Goal: Register for event/course: Register for event/course

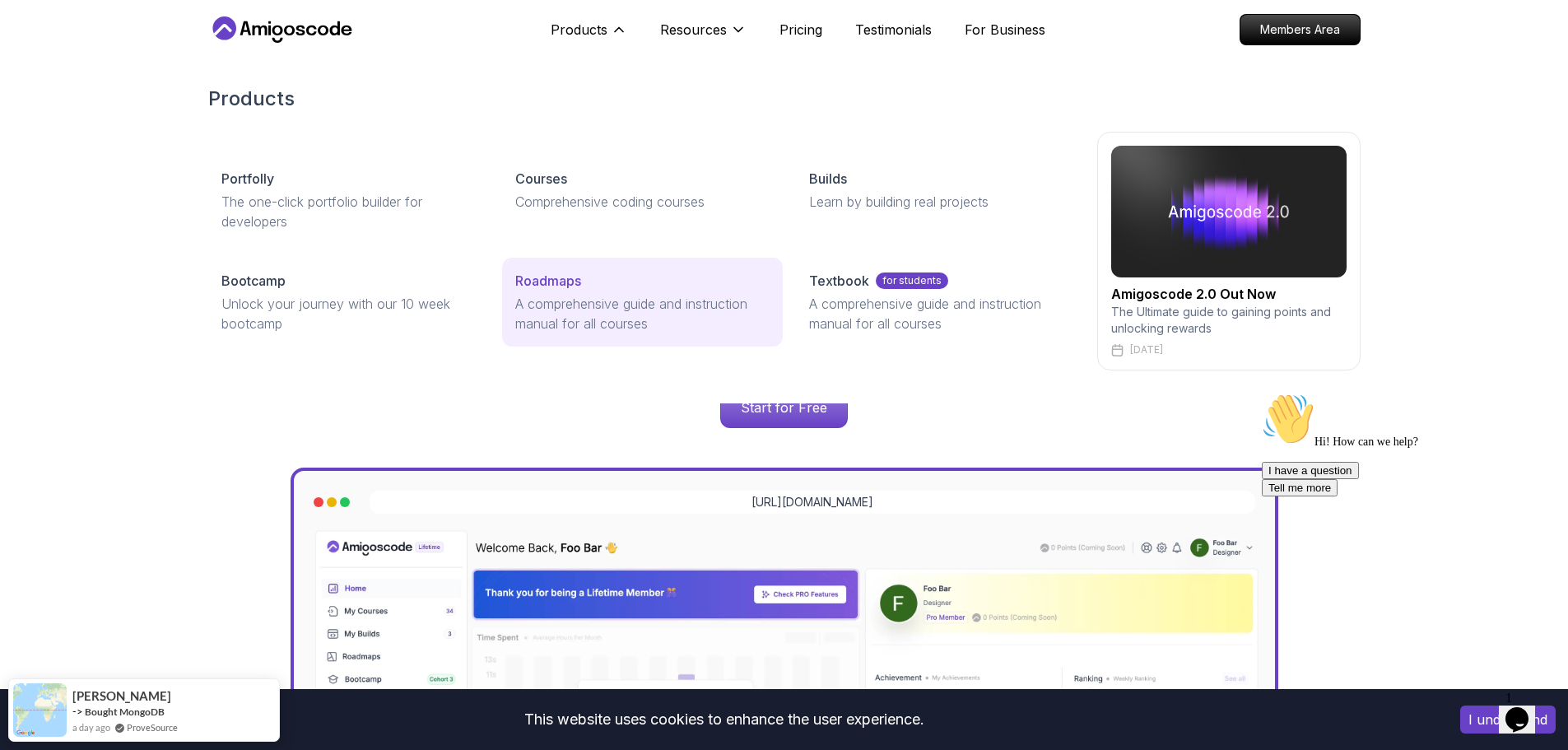
drag, startPoint x: 48, startPoint y: 284, endPoint x: 683, endPoint y: 309, distance: 635.5
click at [47, 284] on div "Products Portfolly The one-click portfolio builder for developers Courses Compr…" at bounding box center [784, 227] width 1568 height 351
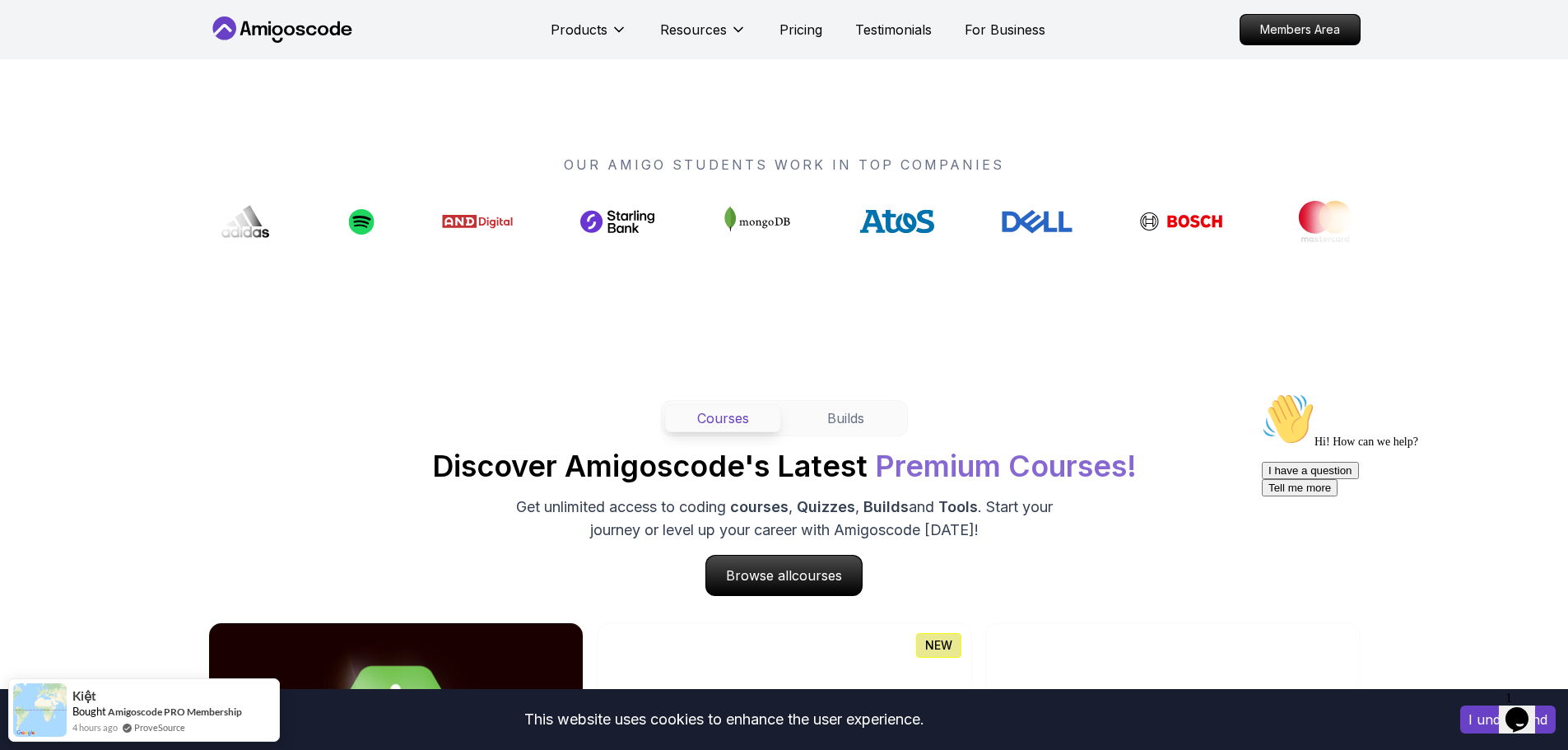
scroll to position [1233, 0]
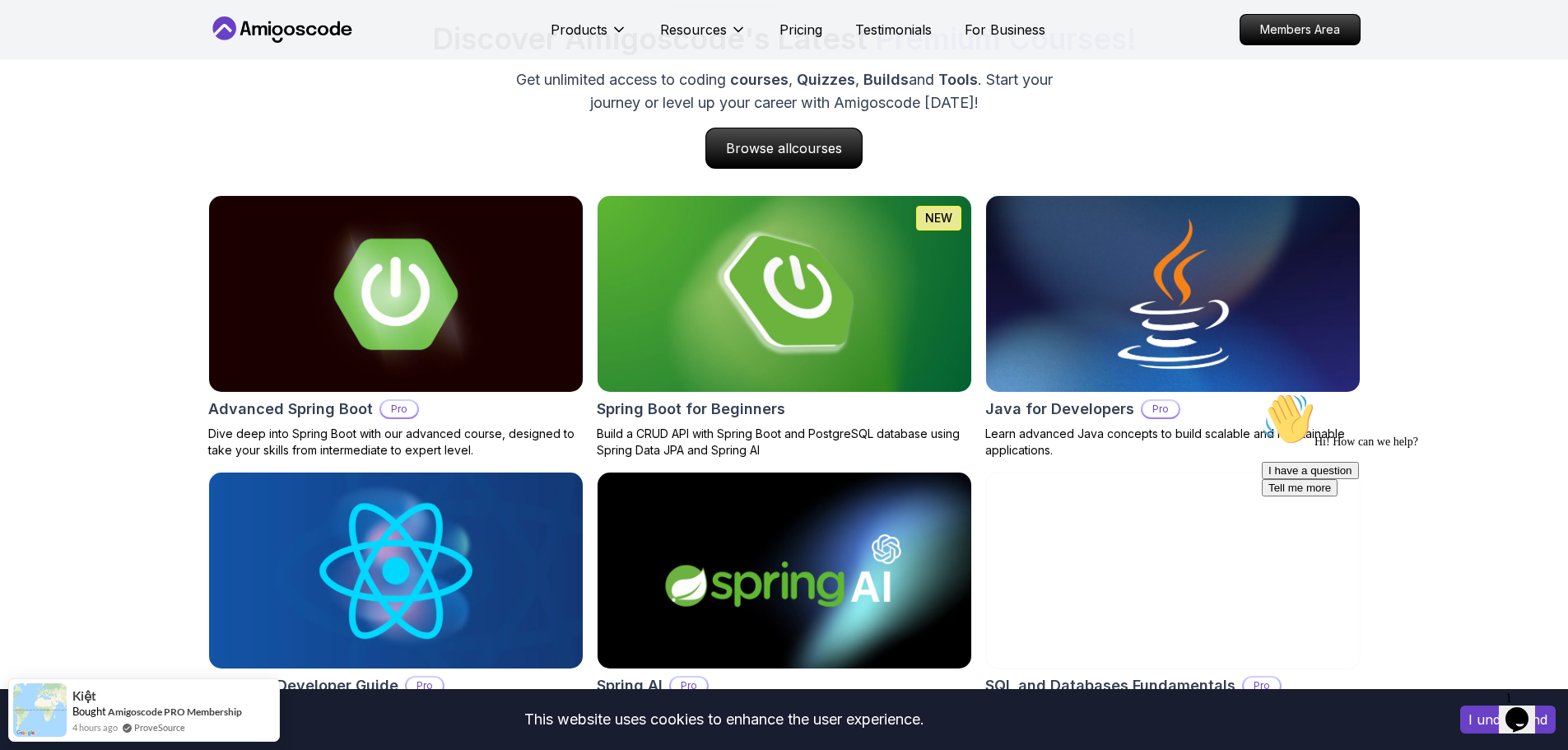
scroll to position [1649, 0]
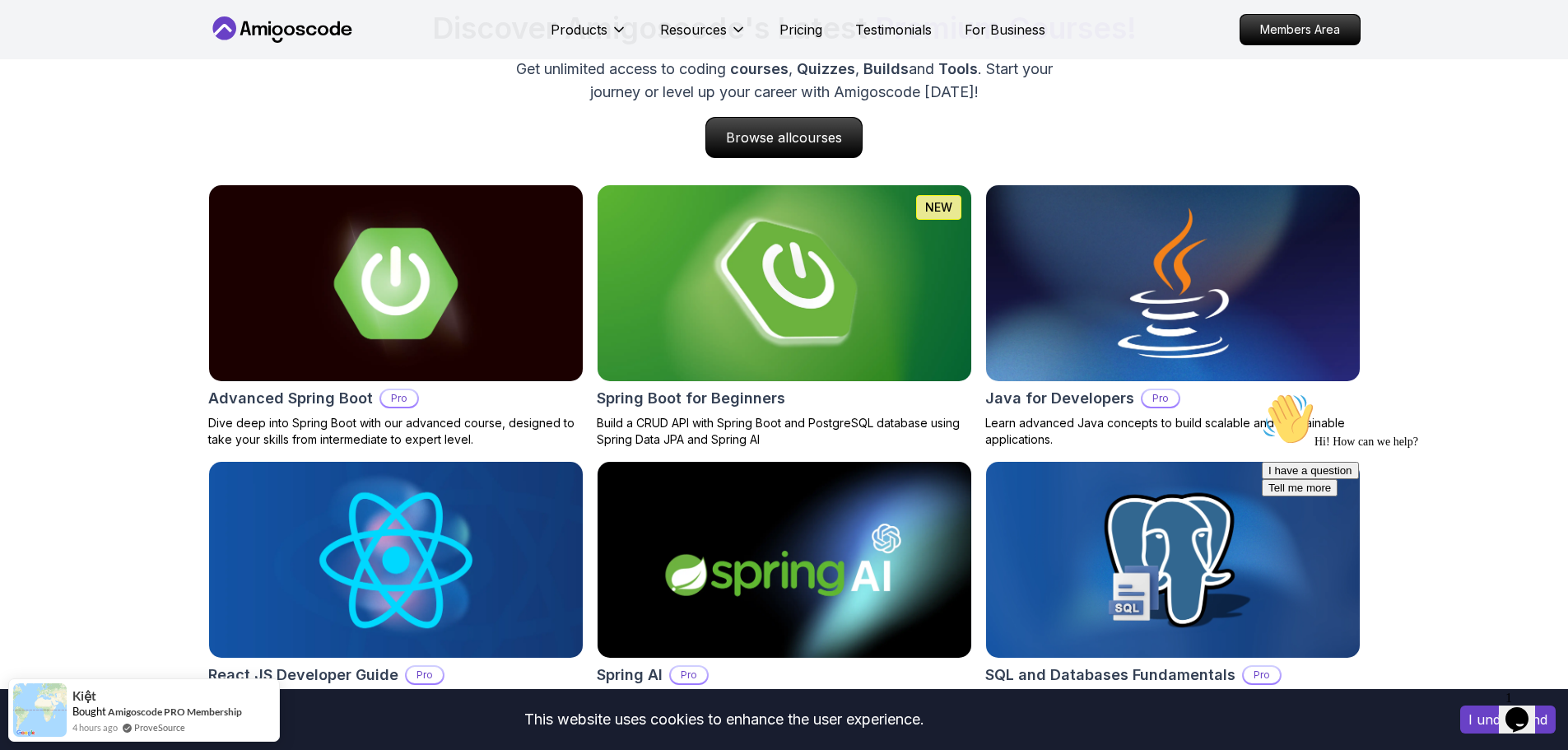
click at [859, 276] on img at bounding box center [784, 283] width 392 height 206
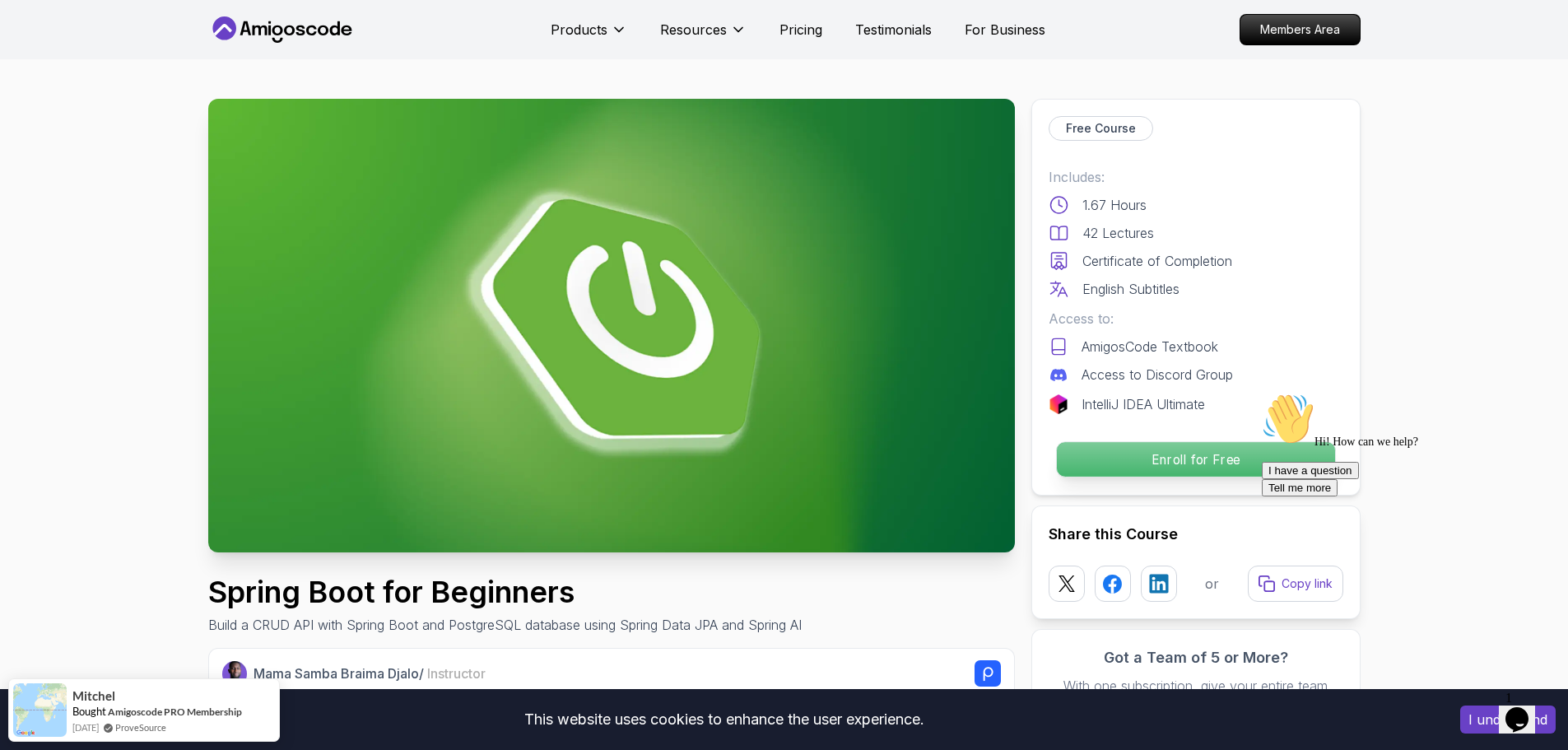
click at [1192, 464] on p "Enroll for Free" at bounding box center [1196, 458] width 279 height 35
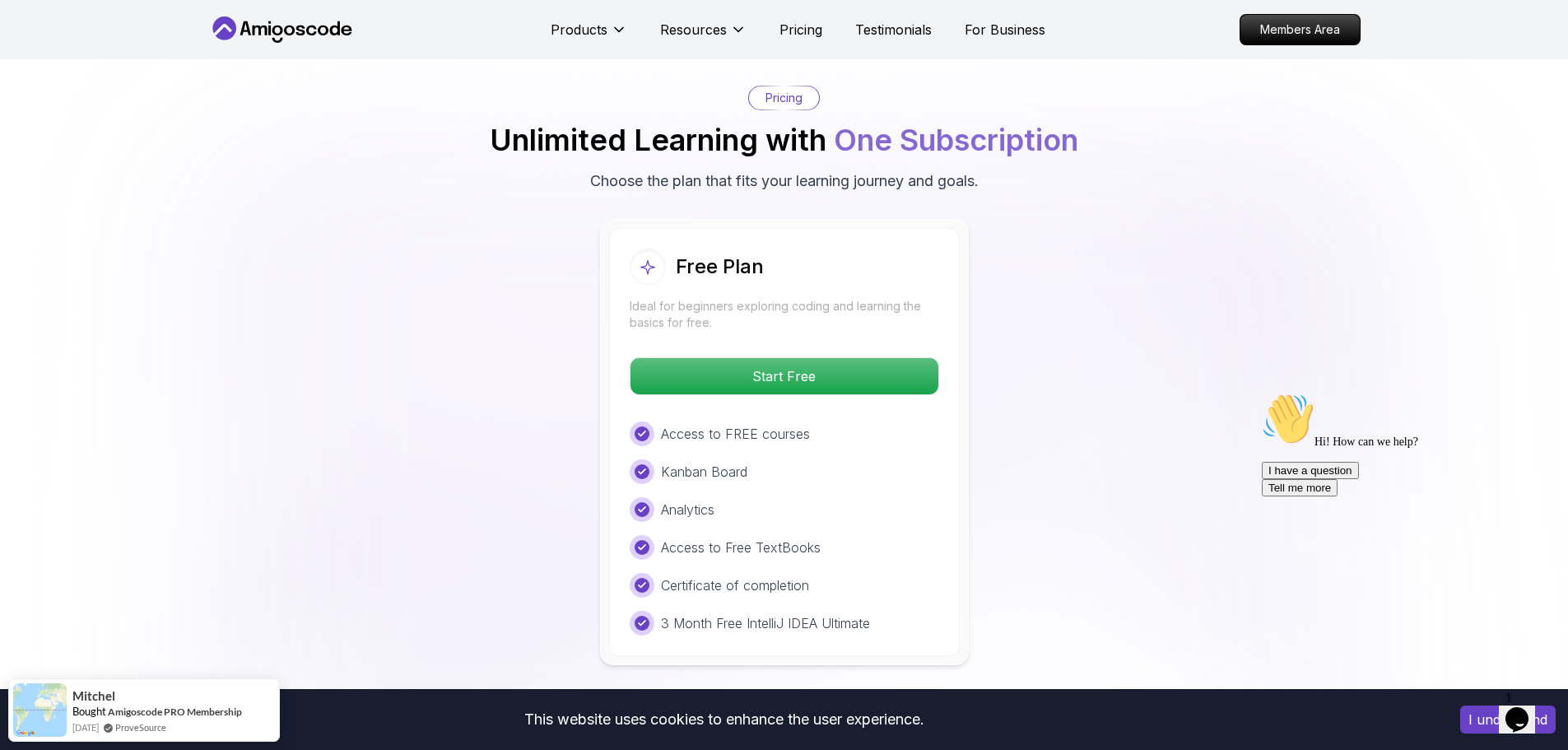
scroll to position [3397, 0]
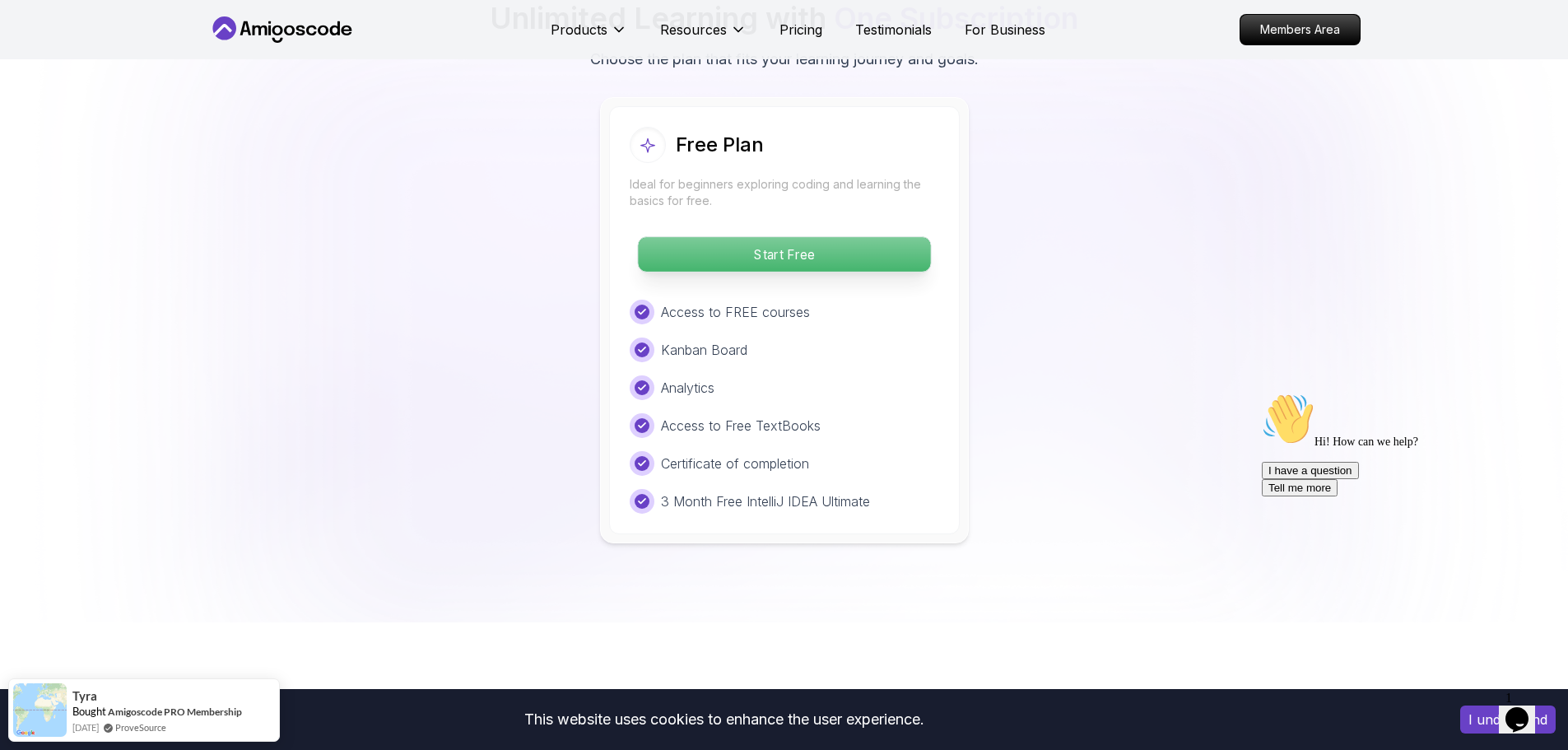
click at [778, 237] on p "Start Free" at bounding box center [784, 254] width 292 height 35
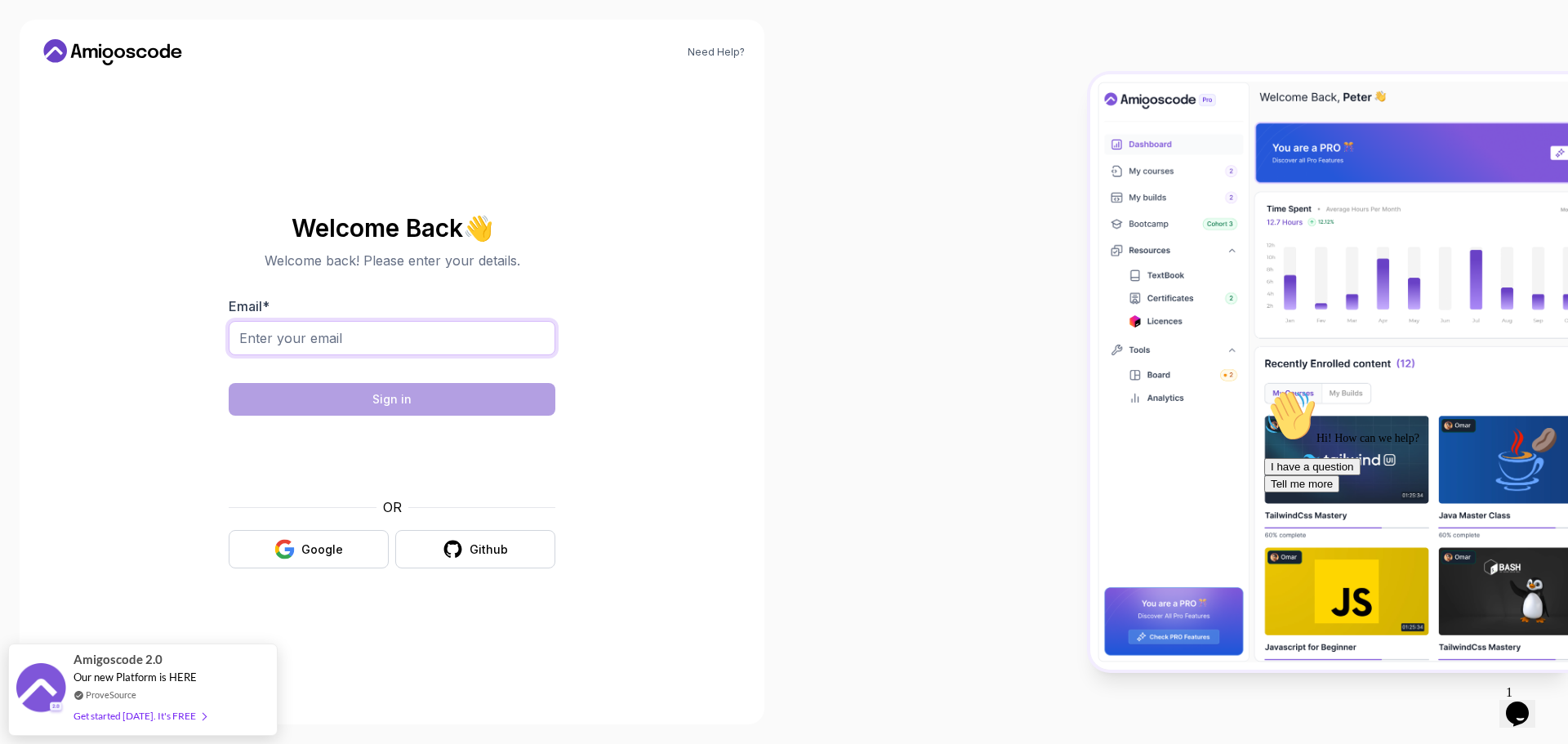
click at [407, 334] on input "Email *" at bounding box center [391, 337] width 326 height 34
type input "adhilmarzook99@gmail.com"
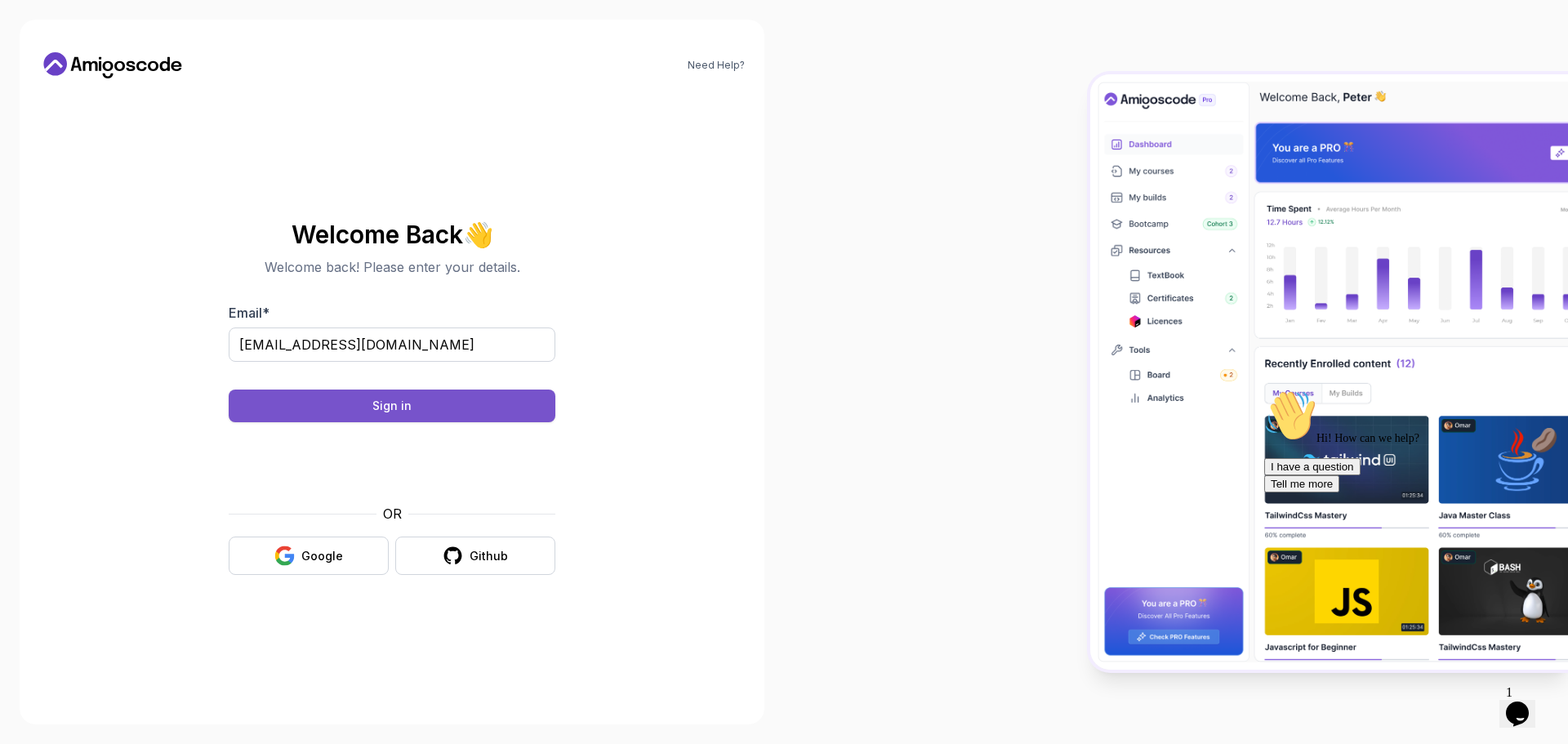
click at [430, 412] on button "Sign in" at bounding box center [391, 405] width 326 height 32
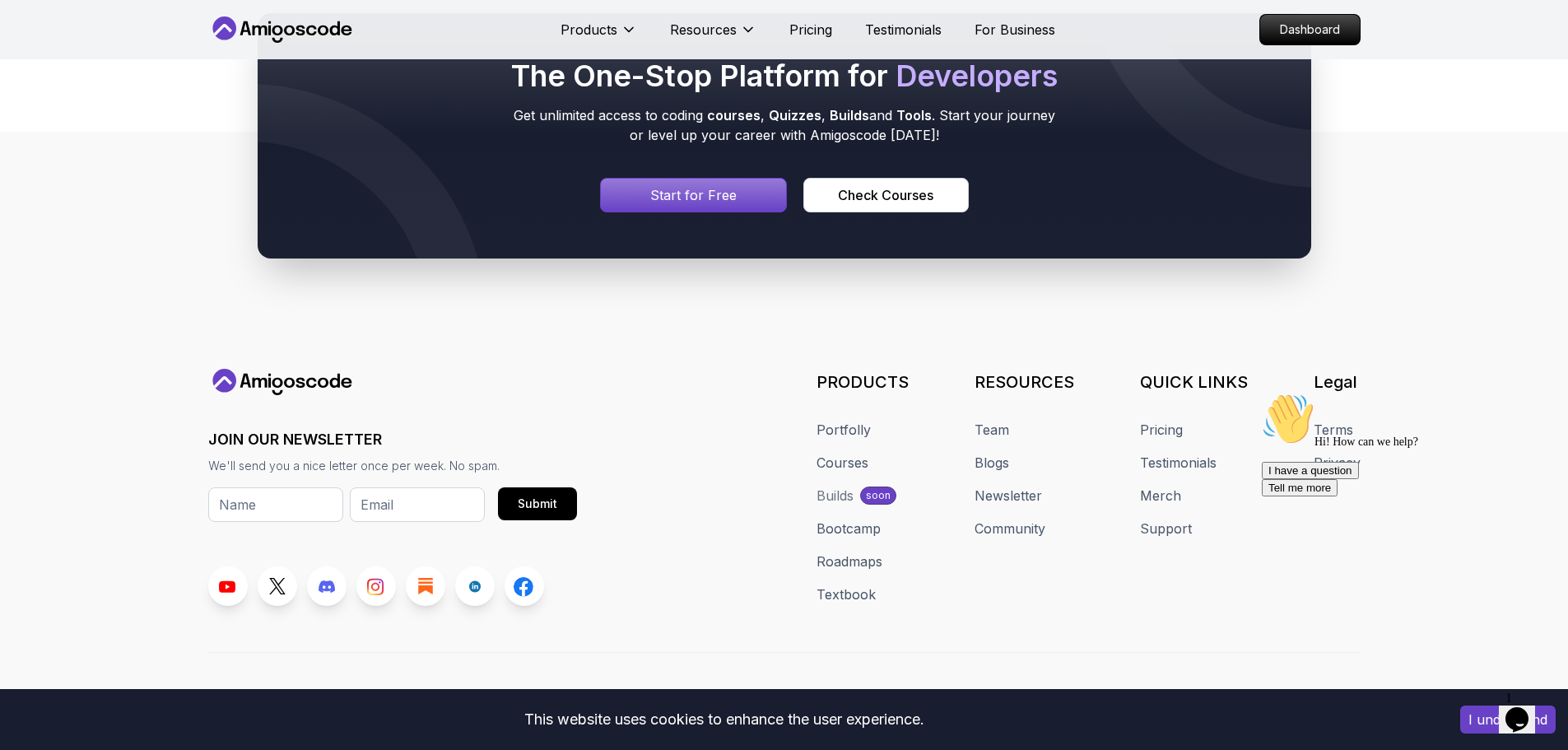
scroll to position [862, 0]
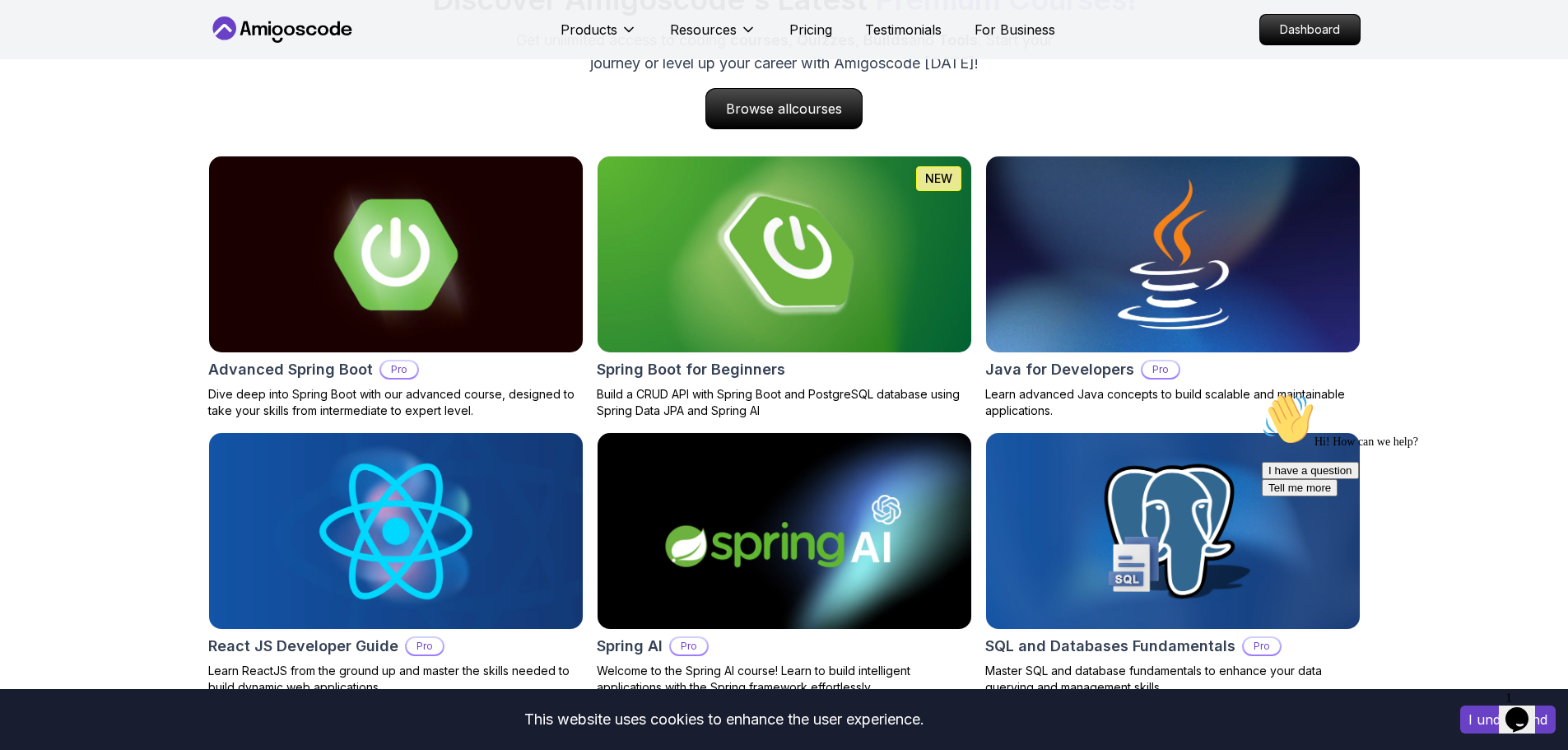
scroll to position [1649, 0]
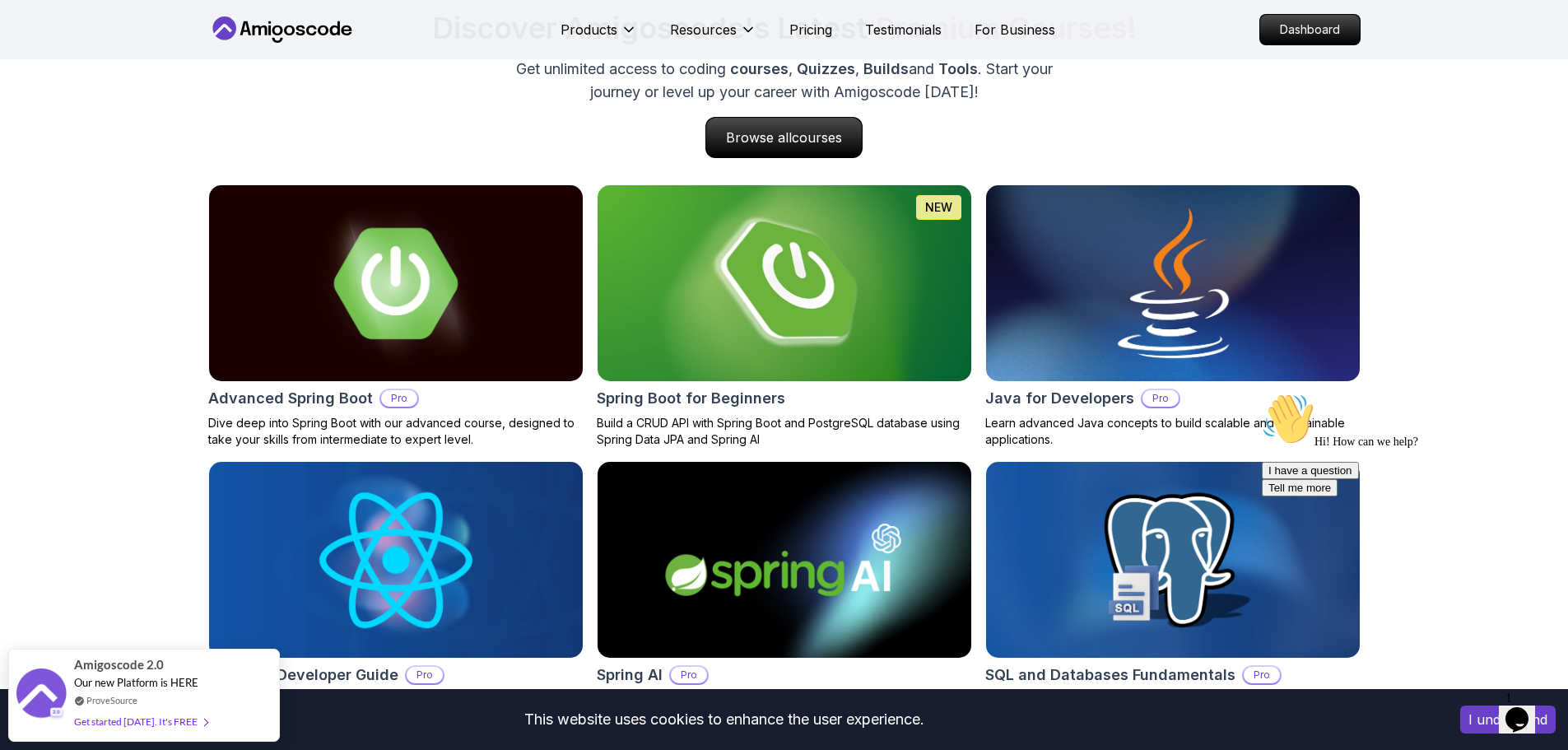
click at [737, 286] on img at bounding box center [784, 283] width 392 height 206
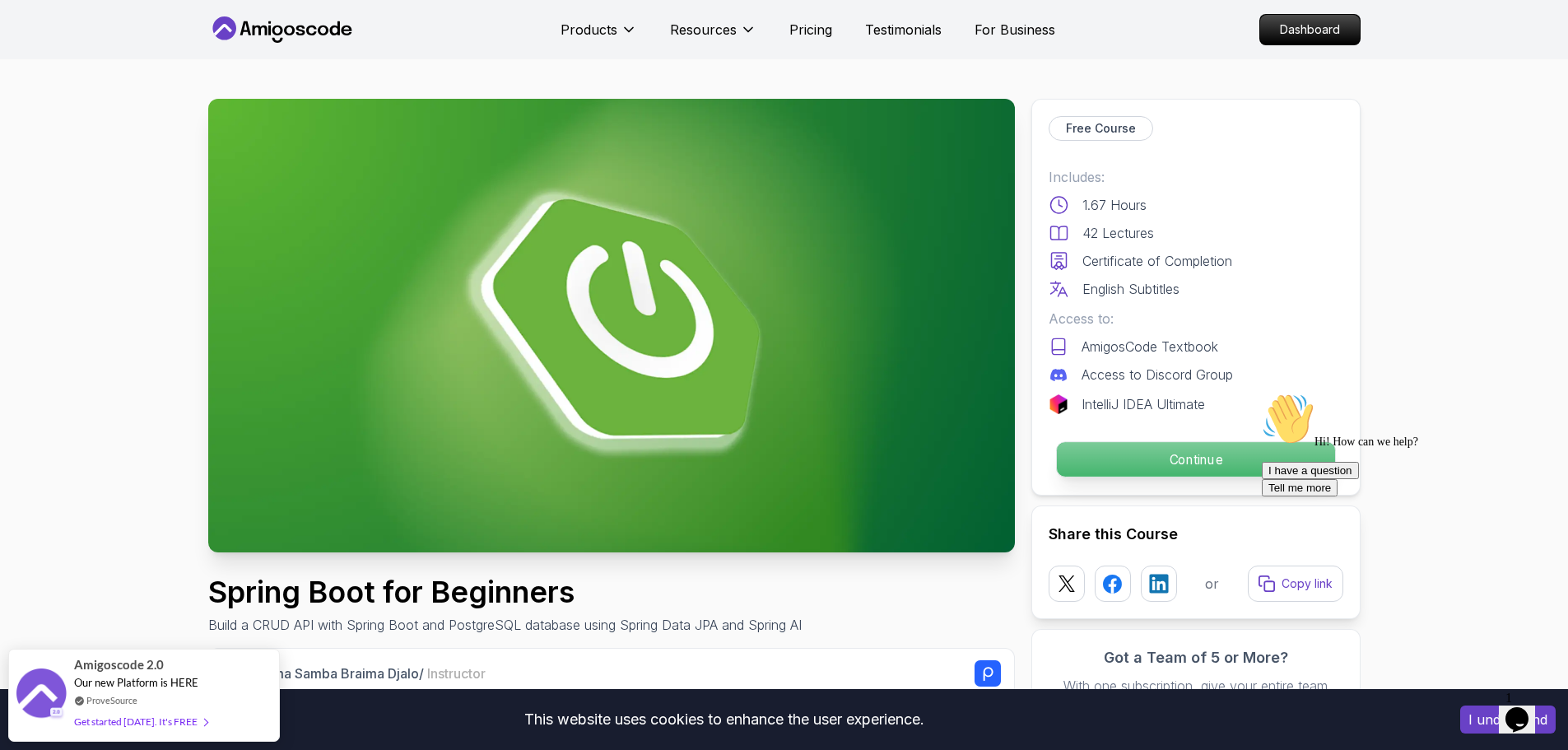
click at [1114, 467] on p "Continue" at bounding box center [1196, 458] width 279 height 35
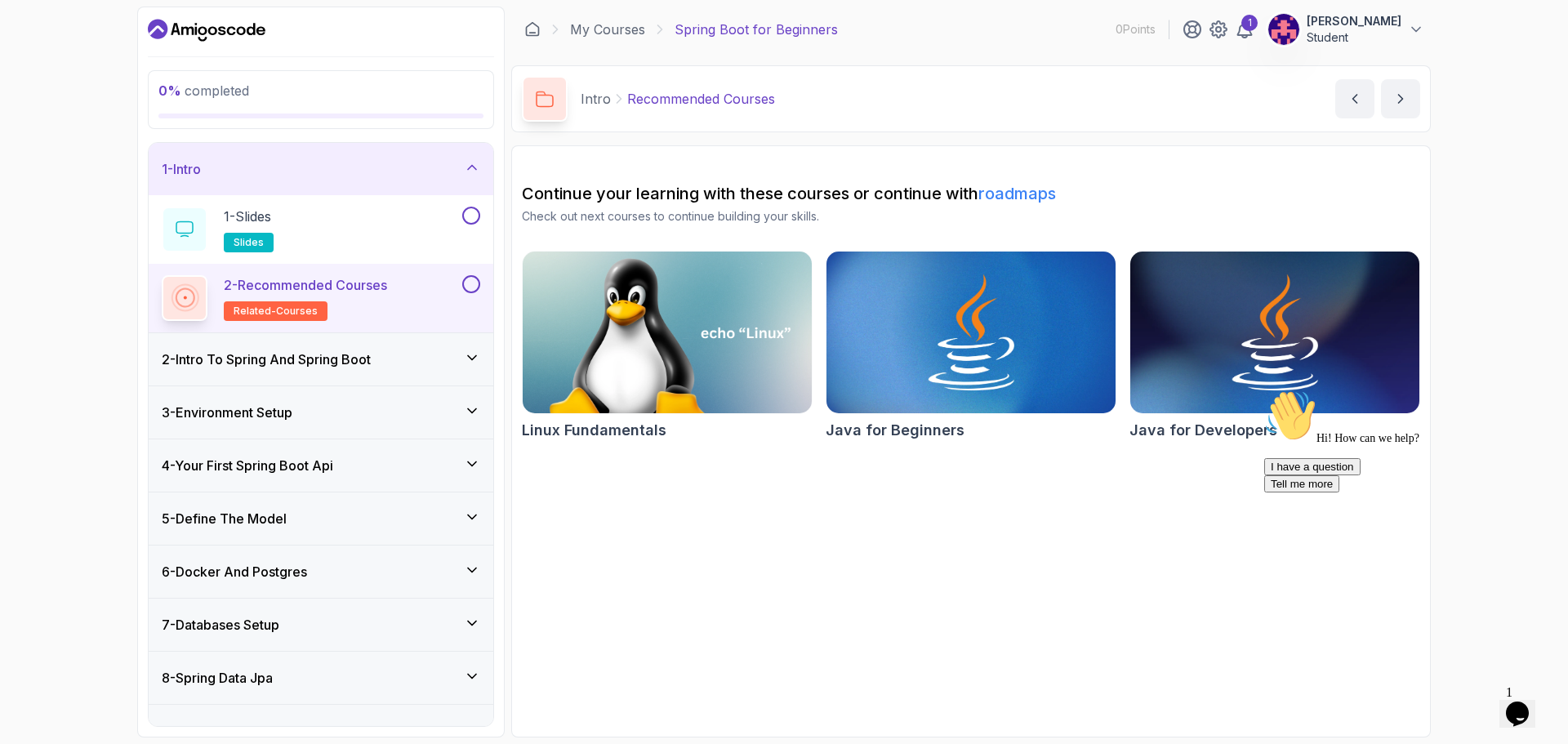
click at [466, 360] on icon at bounding box center [471, 358] width 17 height 17
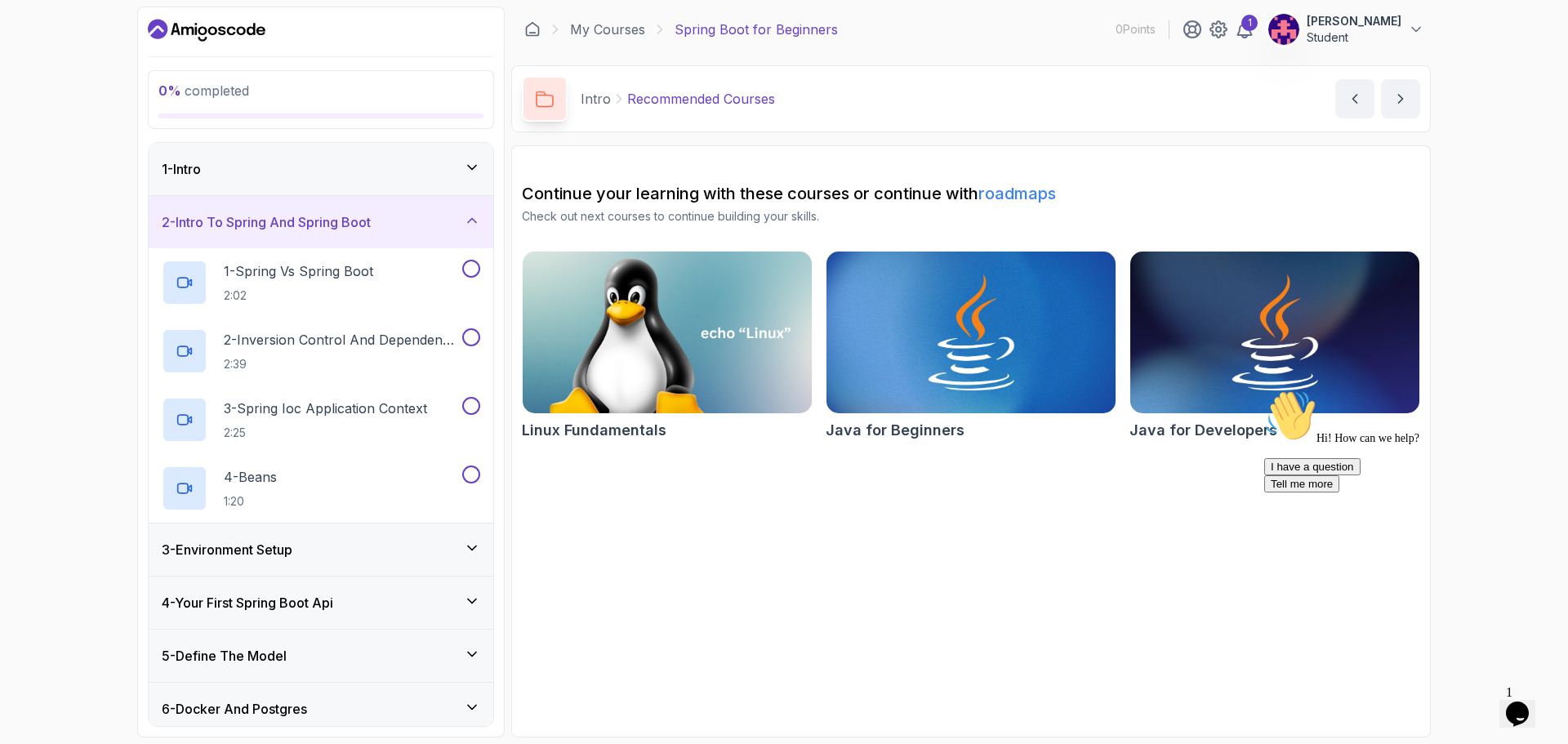
click at [370, 230] on h3 "2 - Intro To Spring And Spring Boot" at bounding box center [266, 223] width 209 height 20
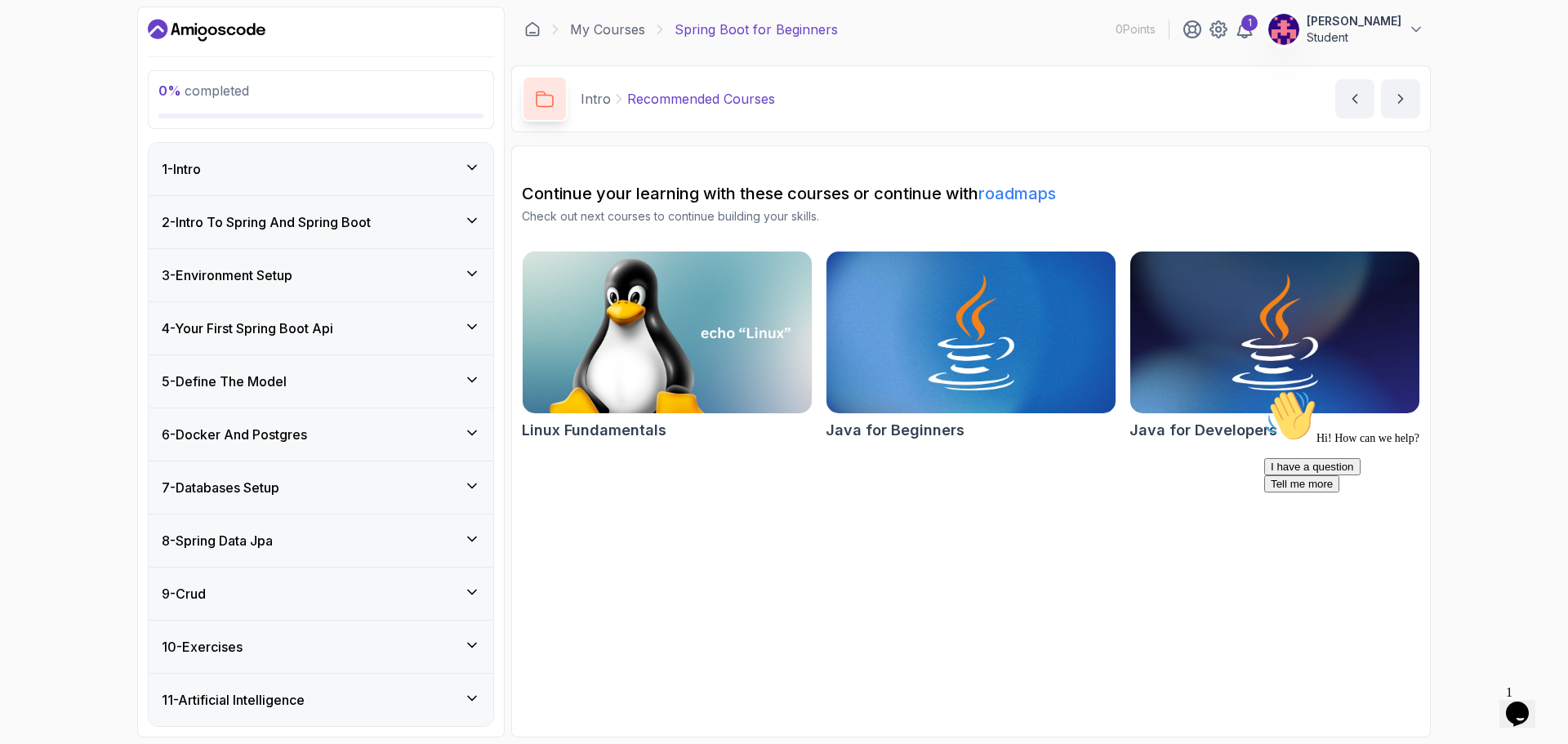
click at [370, 172] on div "1 - Intro" at bounding box center [320, 169] width 318 height 20
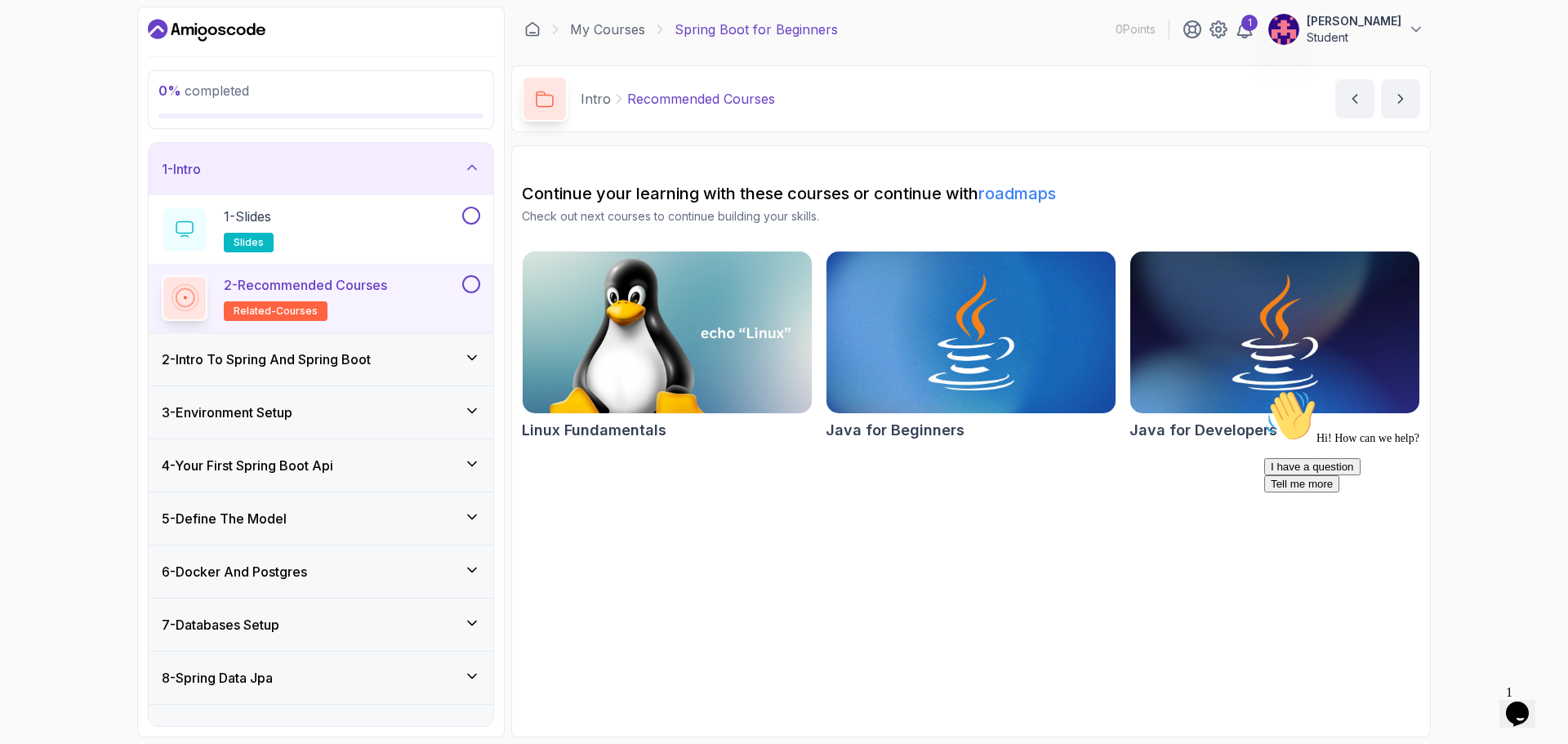
click at [383, 169] on div "1 - Intro" at bounding box center [320, 169] width 318 height 20
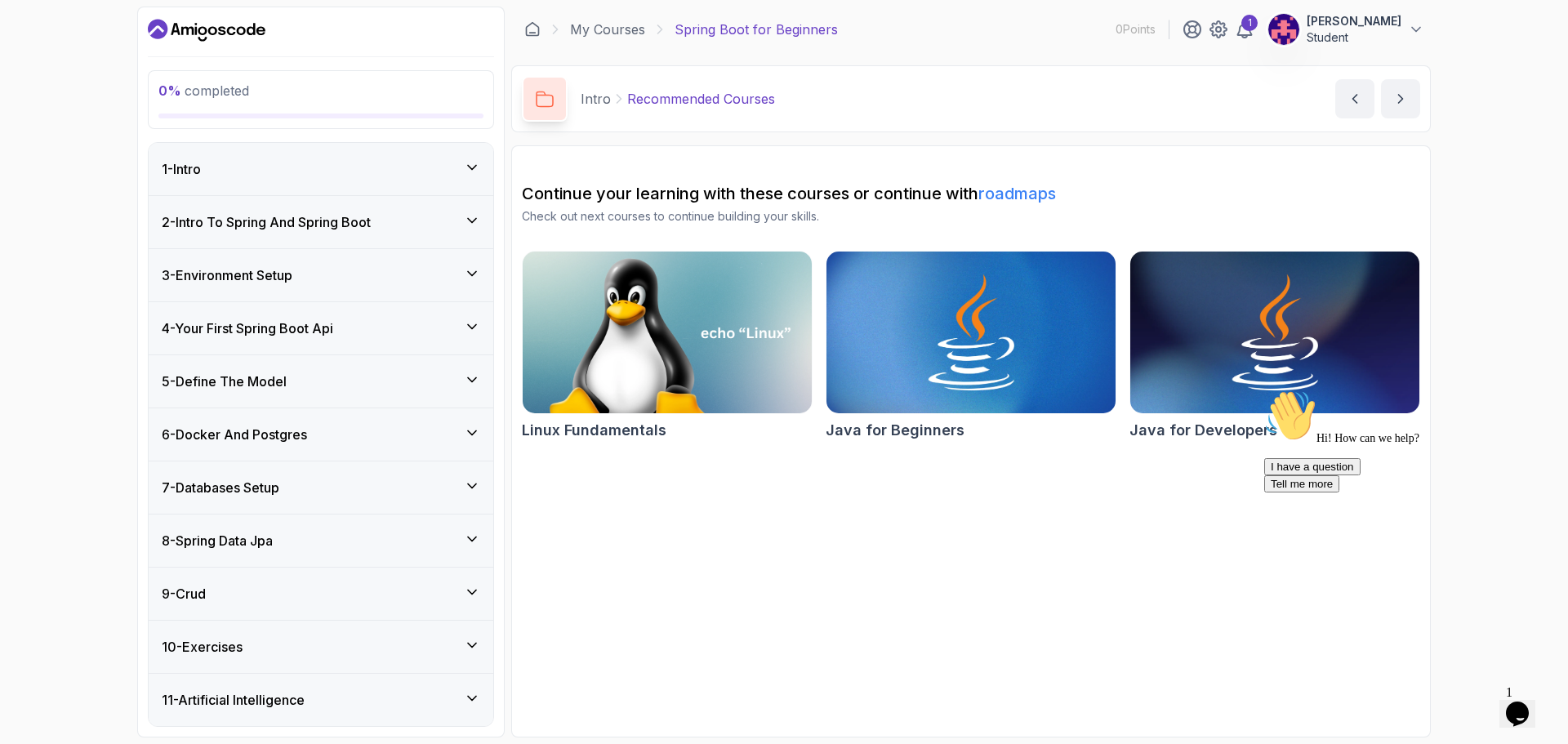
click at [331, 271] on div "3 - Environment Setup" at bounding box center [320, 275] width 318 height 20
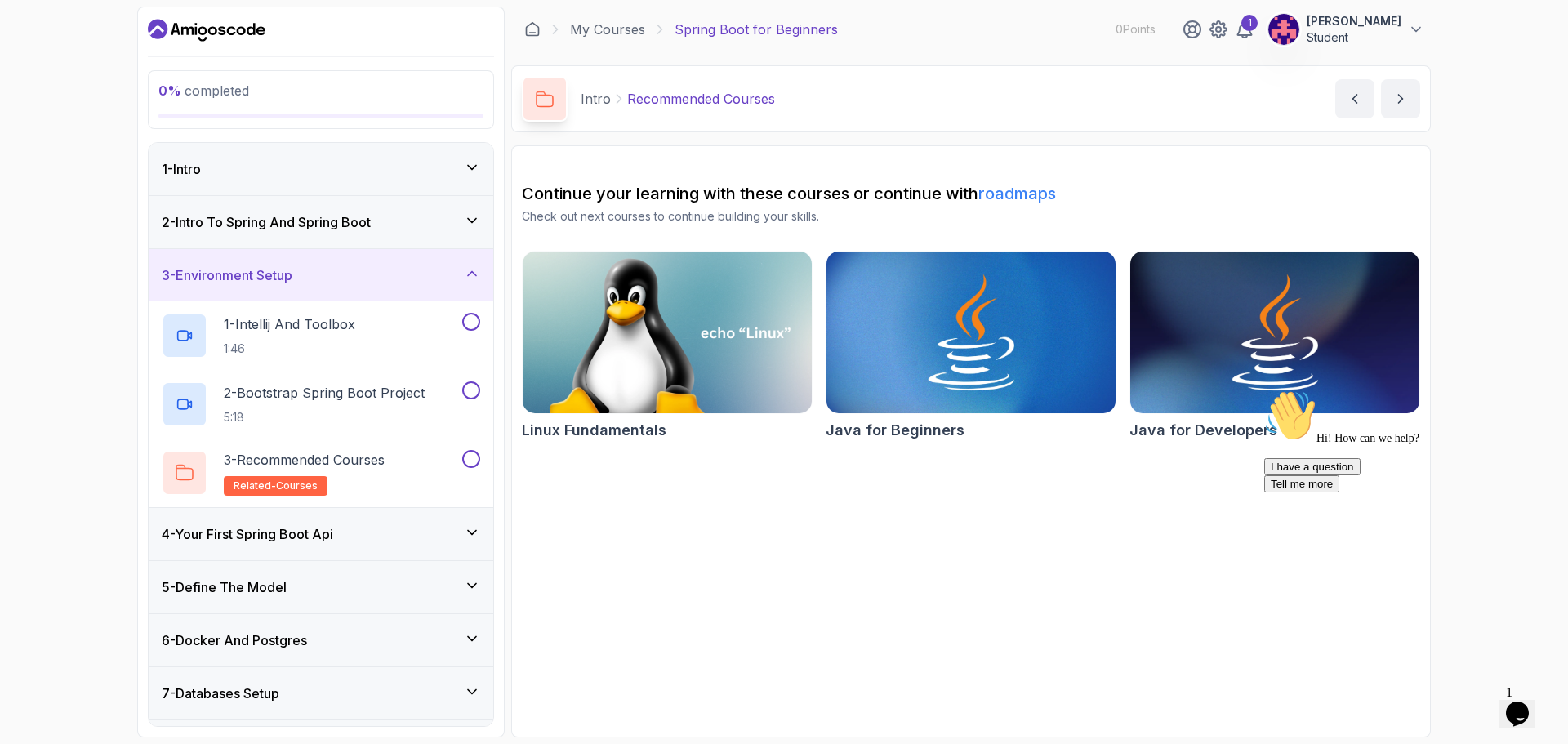
click at [331, 272] on div "3 - Environment Setup" at bounding box center [320, 275] width 318 height 20
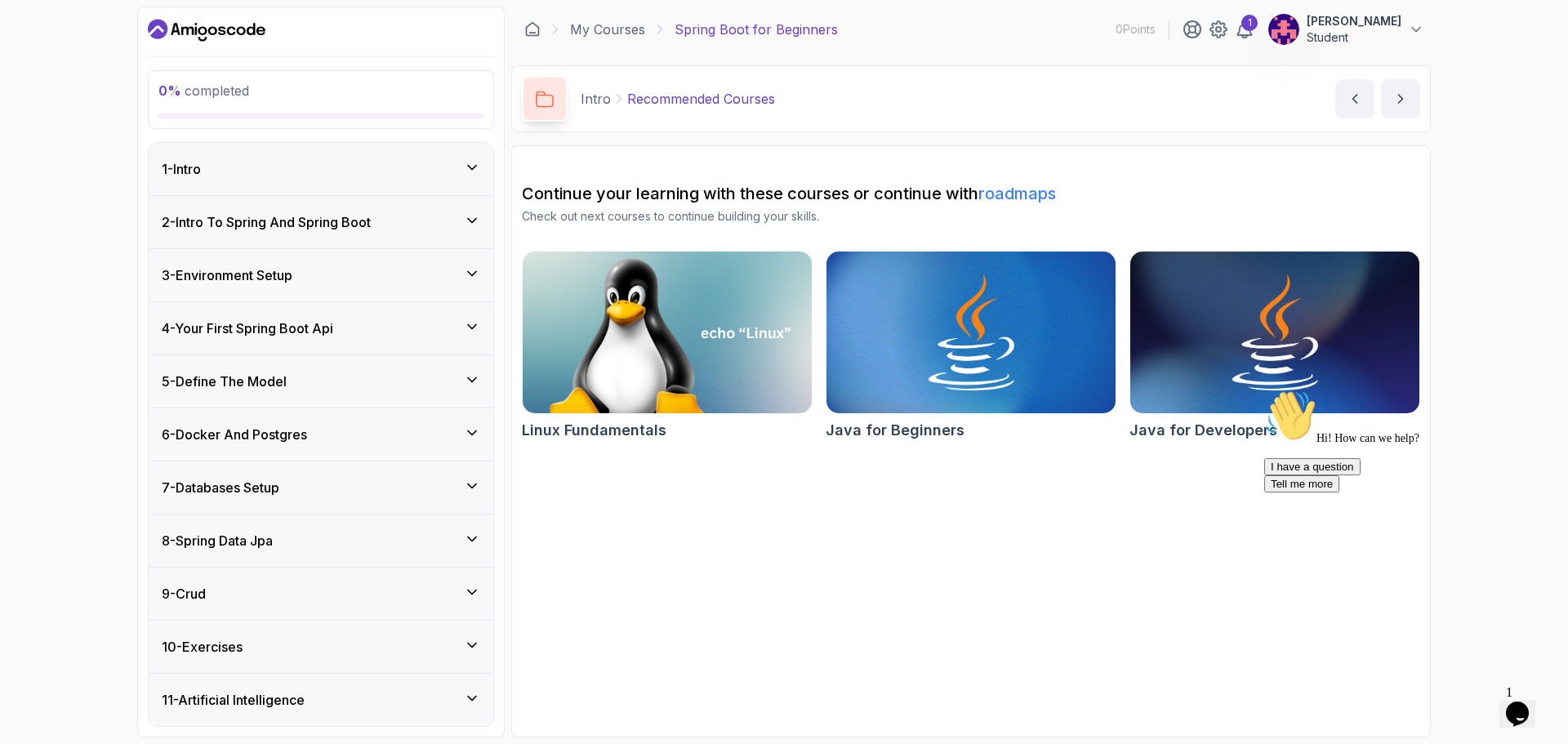
click at [310, 344] on div "4 - Your First Spring Boot Api" at bounding box center [321, 327] width 345 height 52
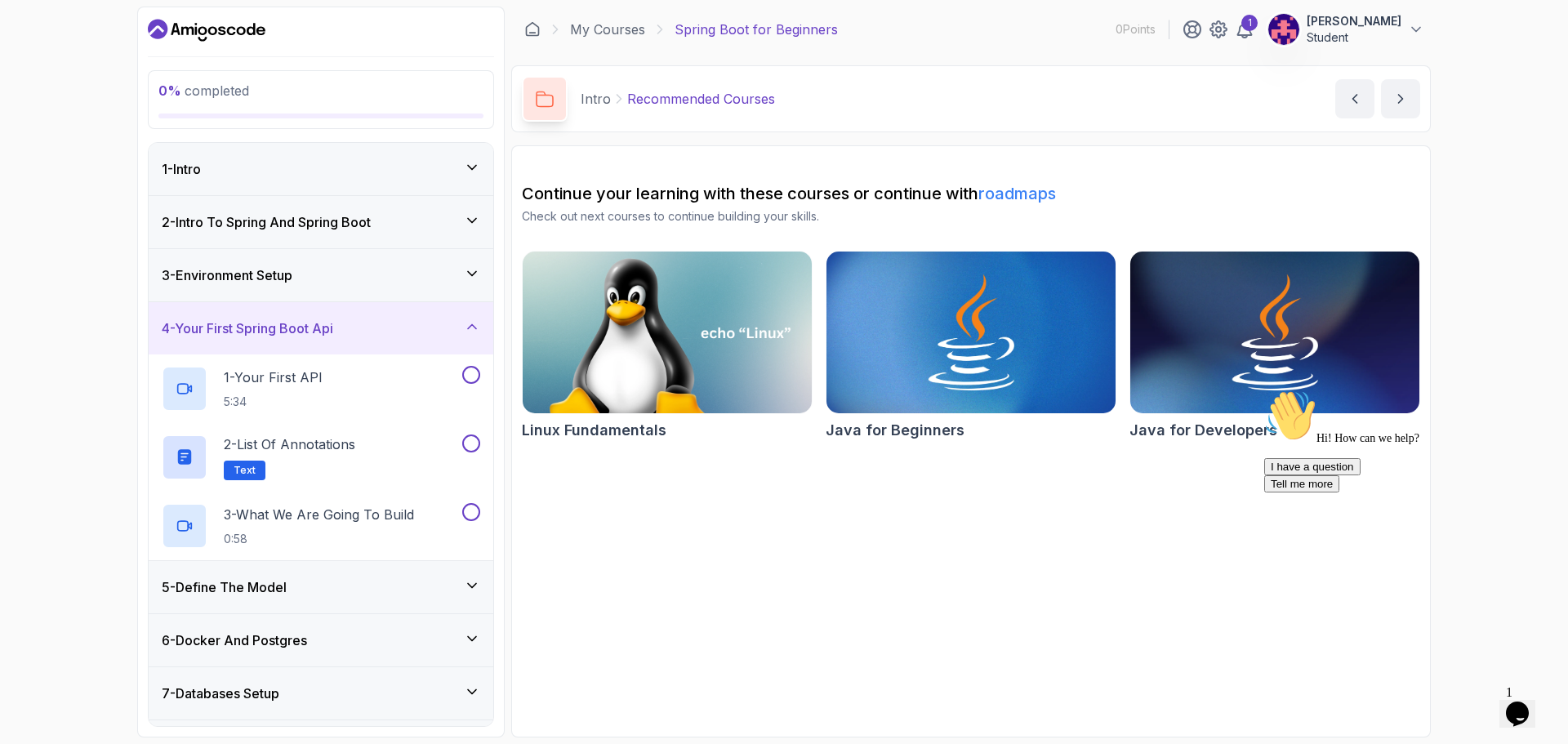
click at [327, 340] on div "4 - Your First Spring Boot Api" at bounding box center [321, 327] width 345 height 52
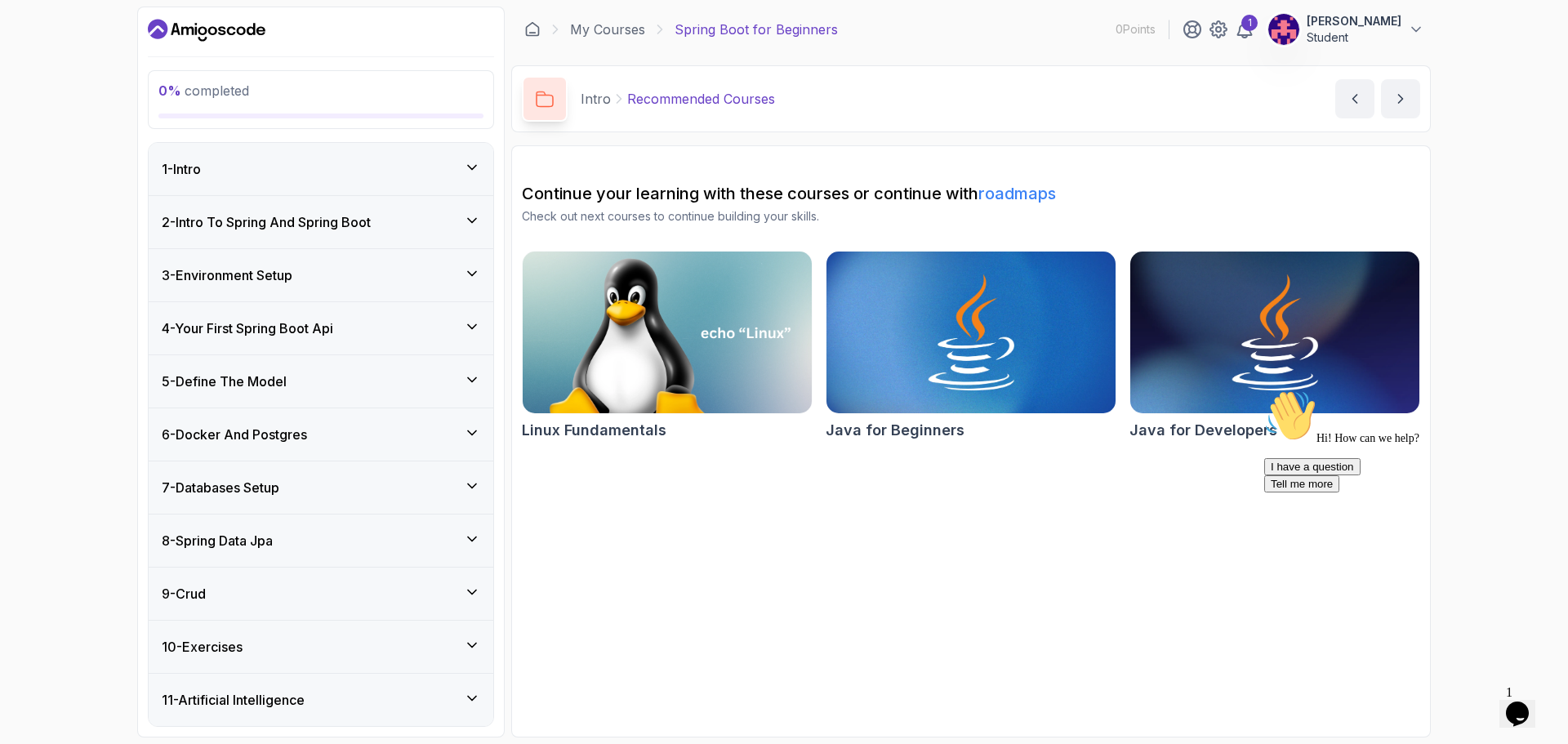
click at [295, 389] on div "5 - Define The Model" at bounding box center [320, 381] width 318 height 20
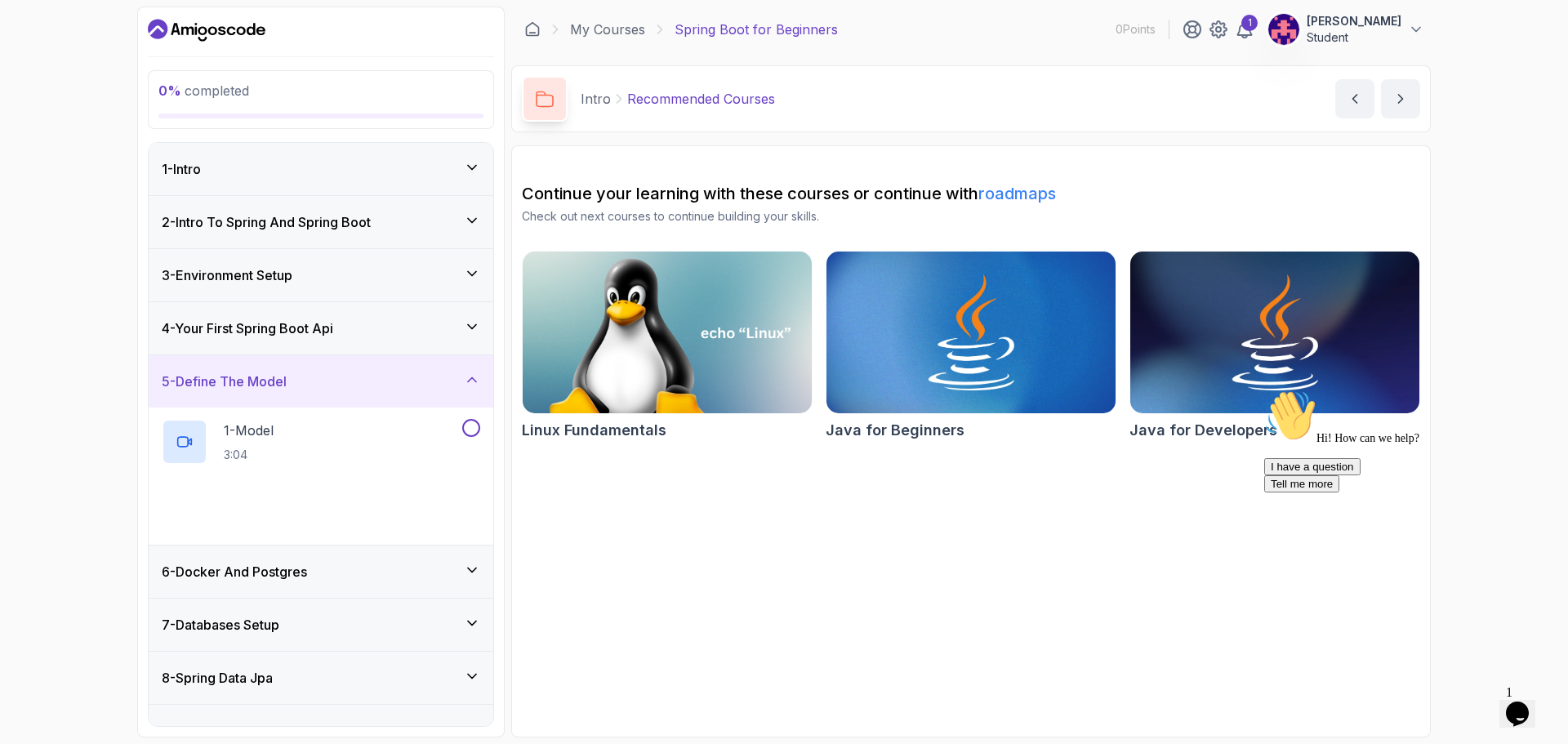
click at [295, 388] on div "5 - Define The Model" at bounding box center [320, 381] width 318 height 20
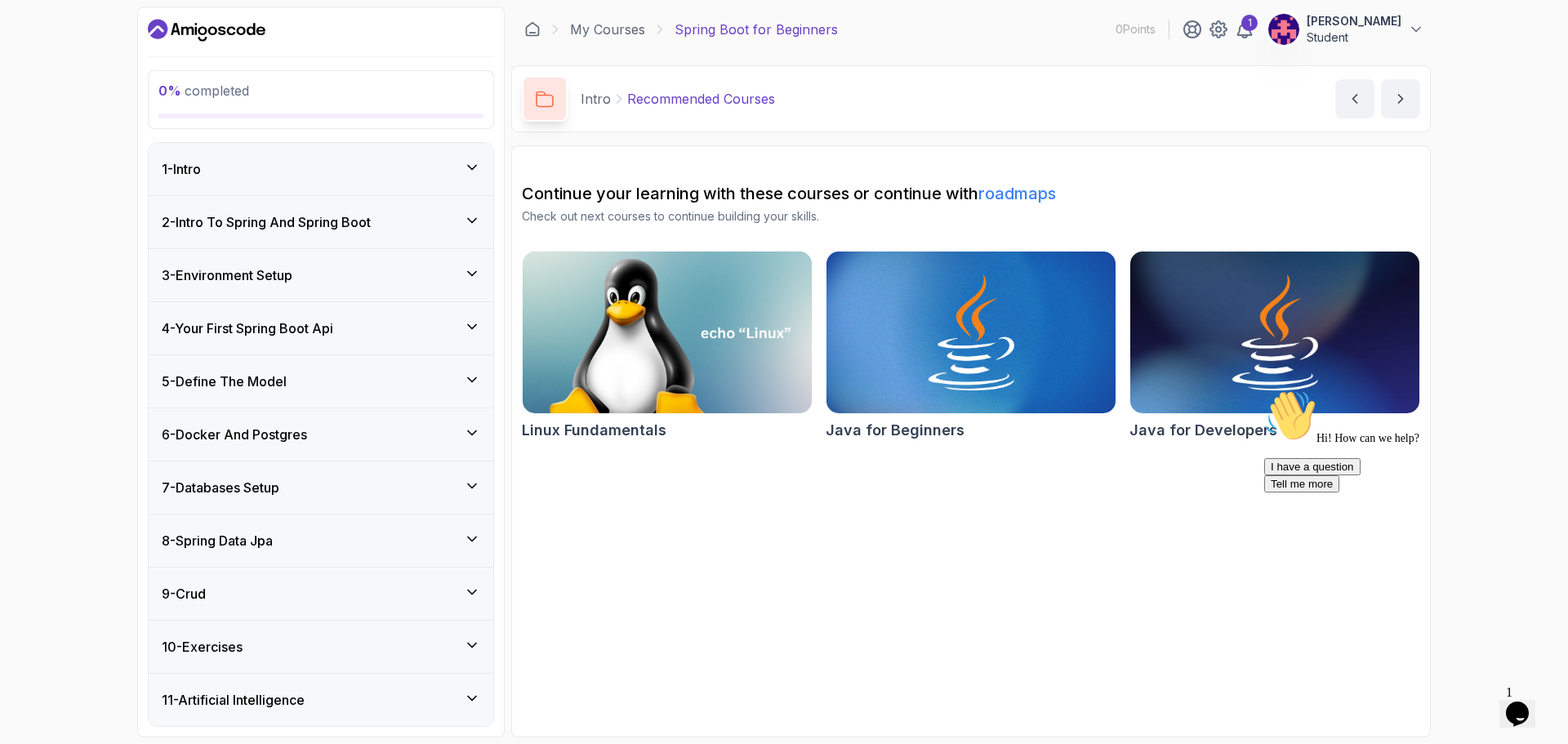
scroll to position [53, 0]
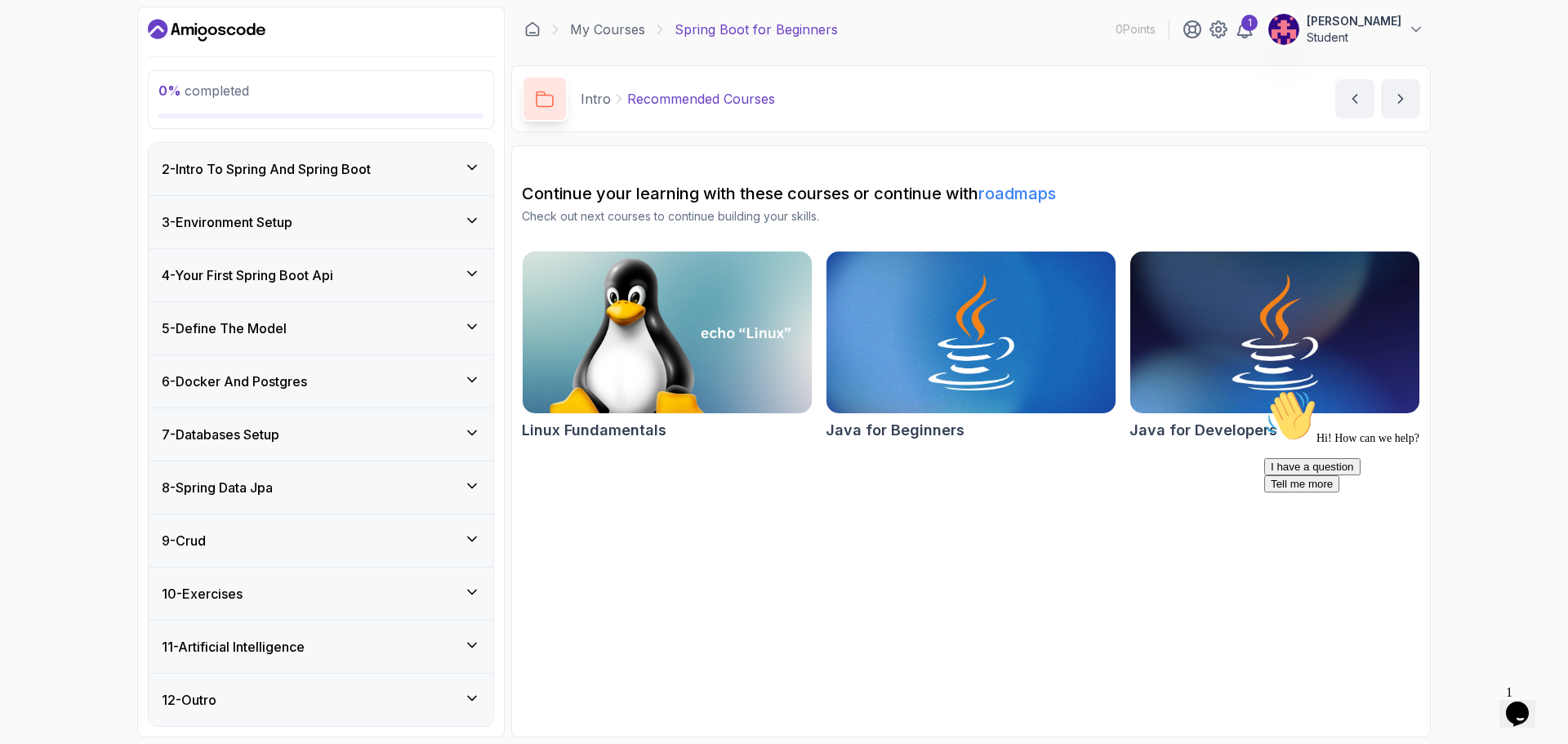
click at [319, 638] on div "11 - Artificial Intelligence" at bounding box center [320, 647] width 318 height 20
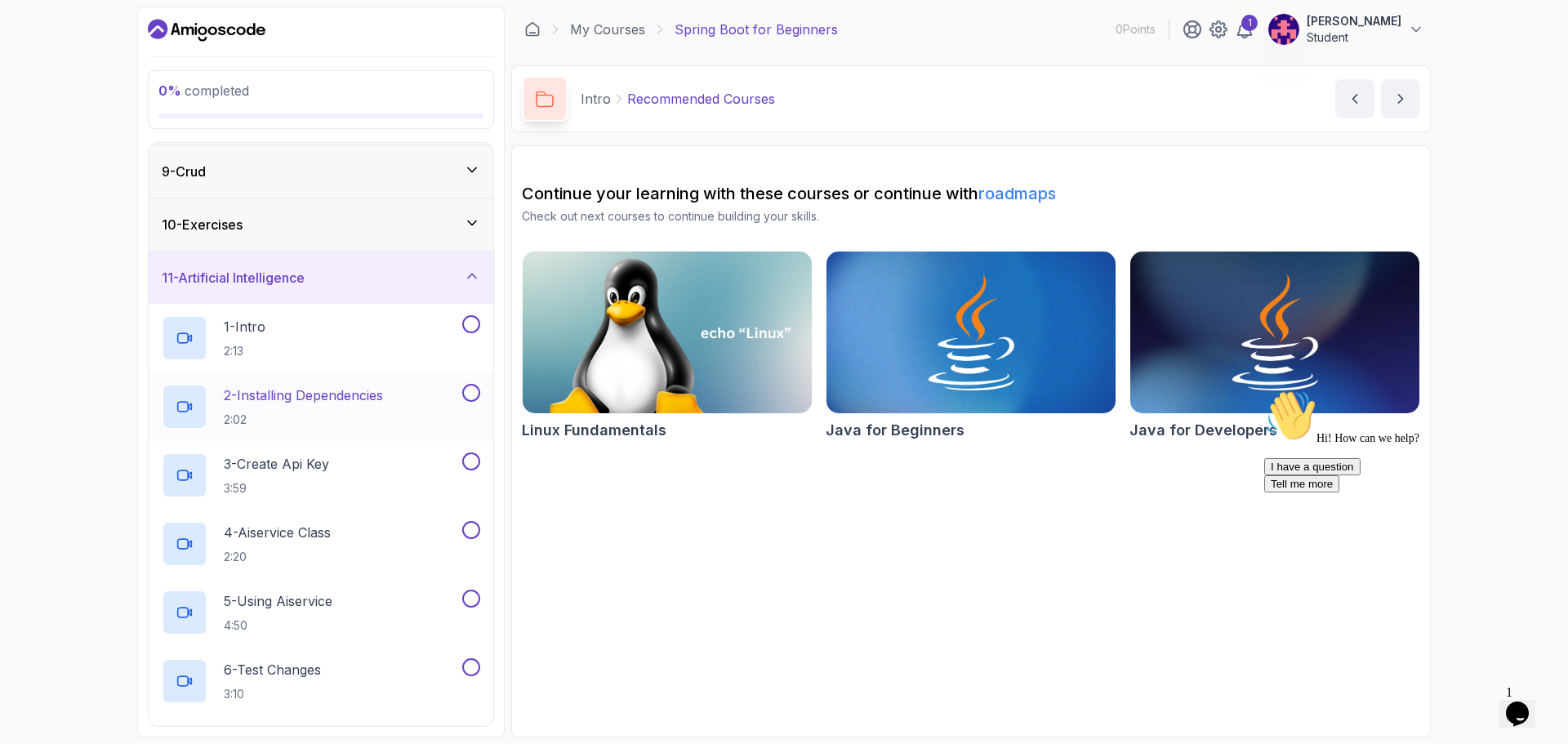
scroll to position [288, 0]
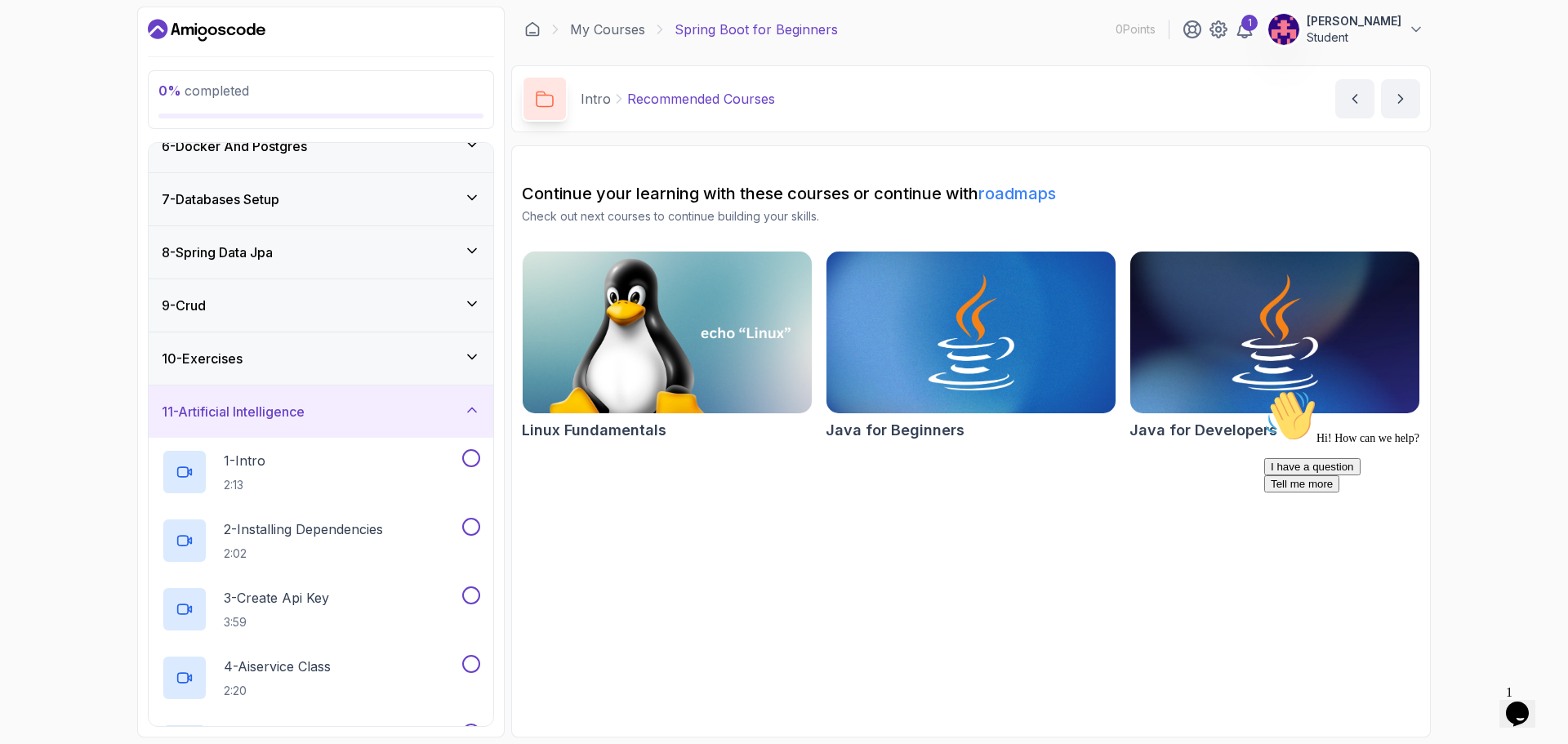
click at [337, 419] on div "11 - Artificial Intelligence" at bounding box center [320, 412] width 318 height 20
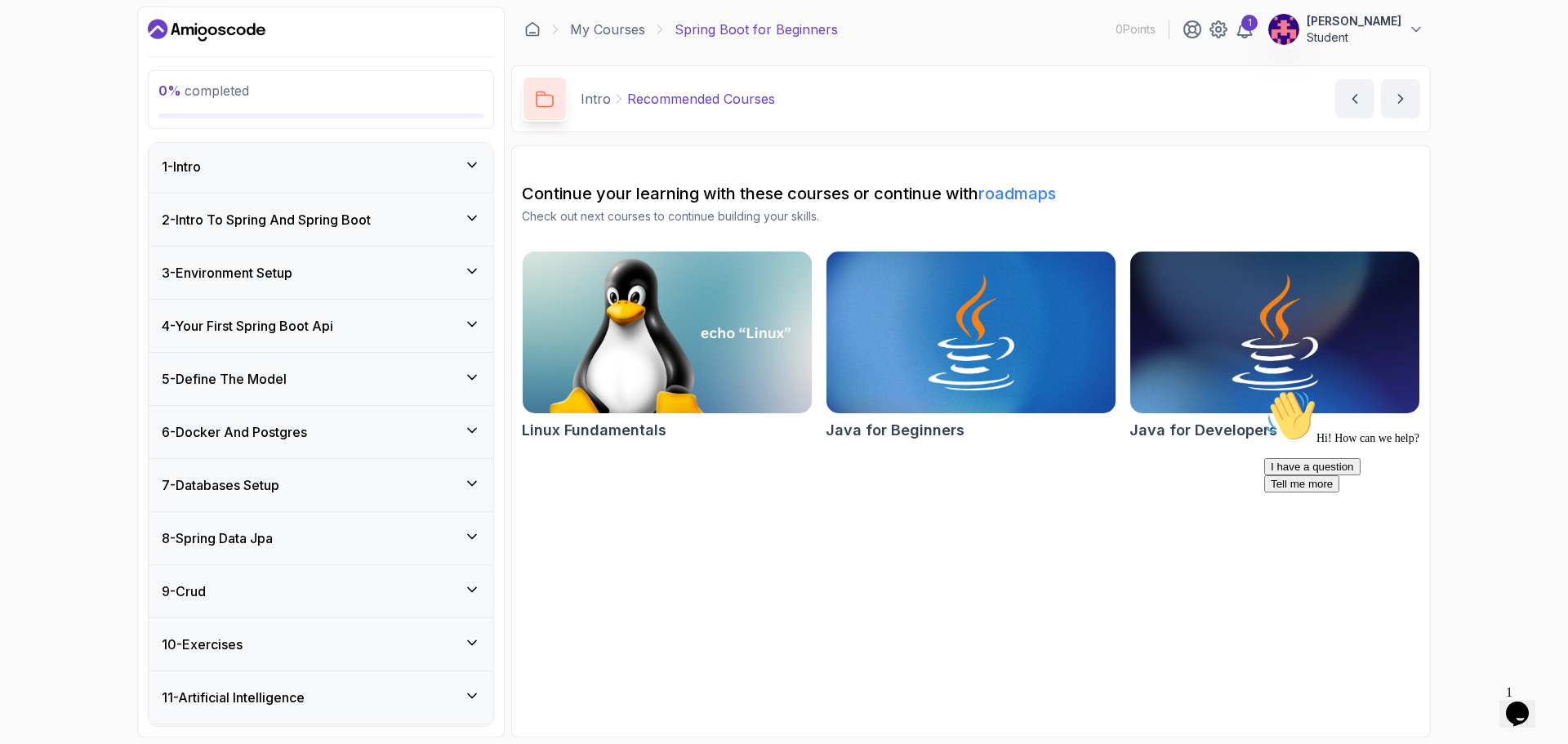
scroll to position [0, 0]
click at [731, 320] on img at bounding box center [667, 331] width 304 height 170
click at [320, 160] on div "1 - Intro" at bounding box center [320, 169] width 318 height 20
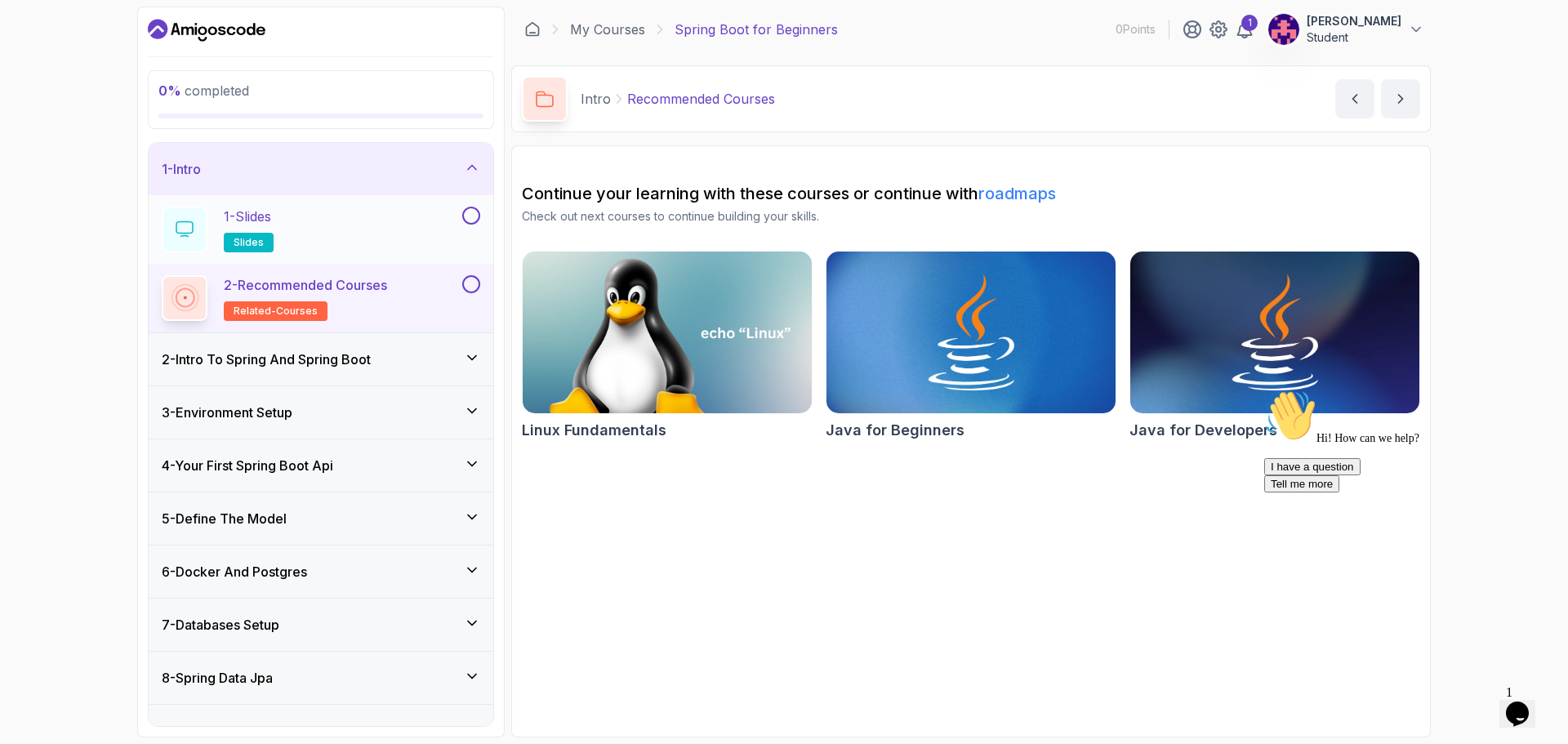
click at [324, 225] on div "1 - Slides slides" at bounding box center [310, 229] width 297 height 46
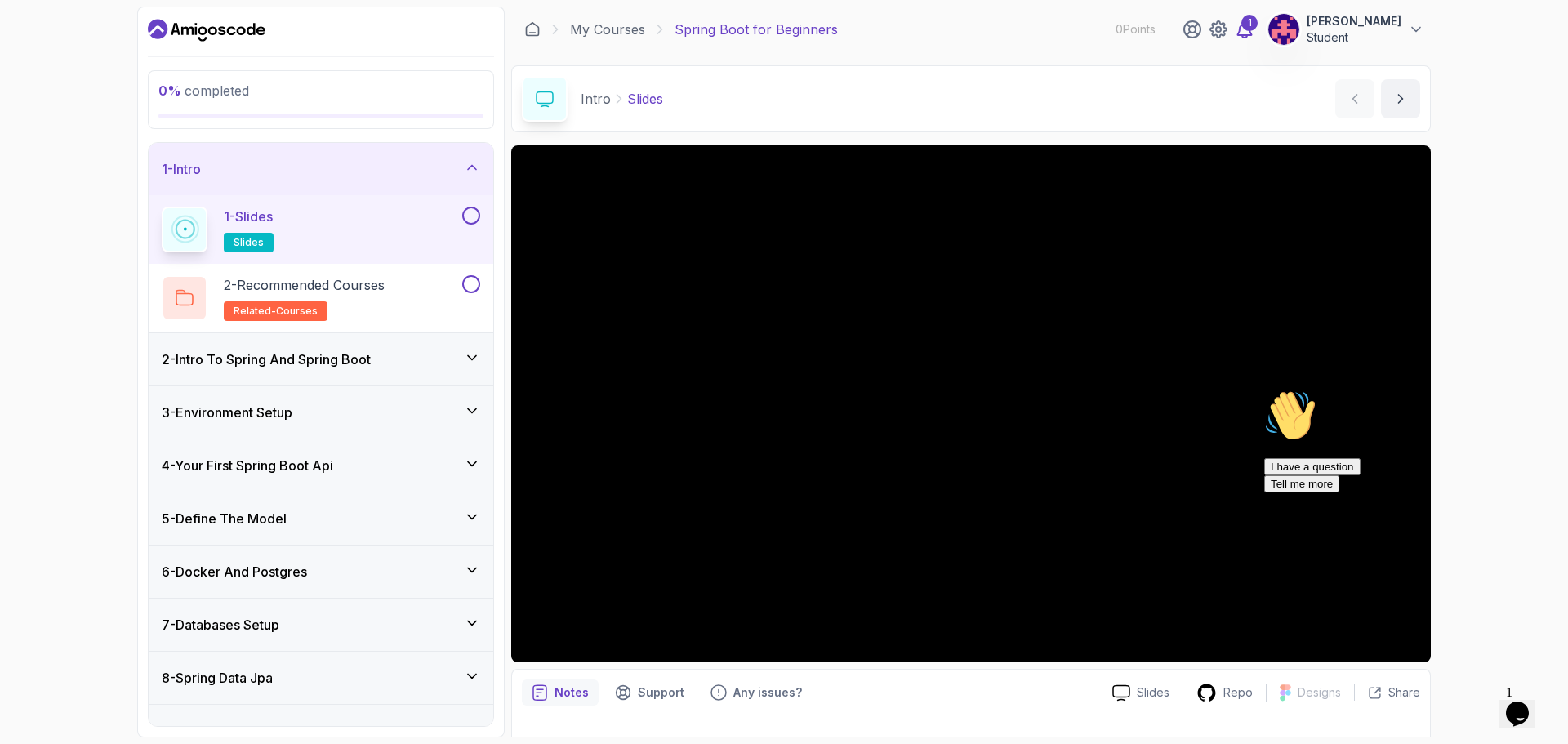
click at [1257, 23] on div "1" at bounding box center [1249, 23] width 17 height 17
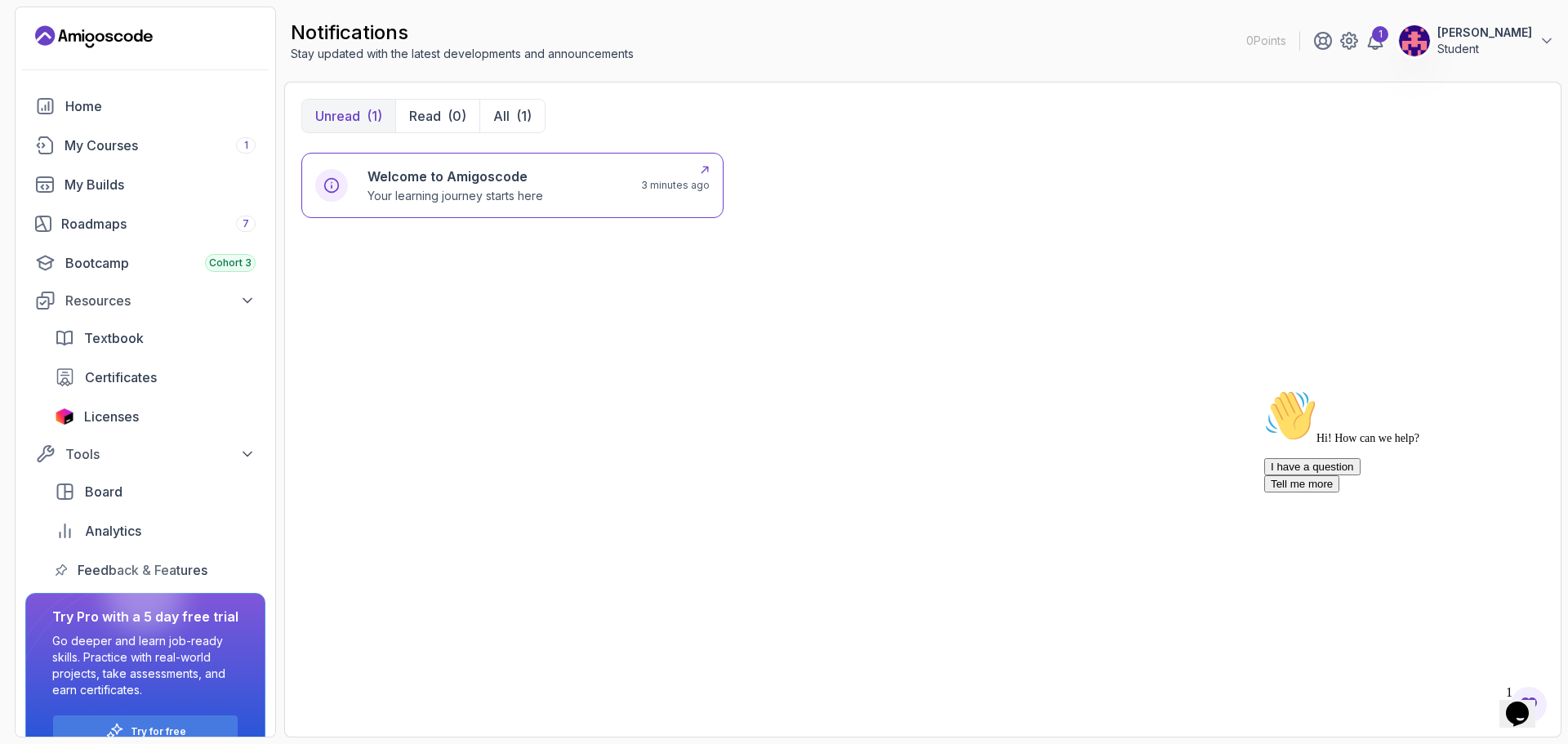
click at [520, 185] on h6 "Welcome to Amigoscode" at bounding box center [455, 176] width 175 height 20
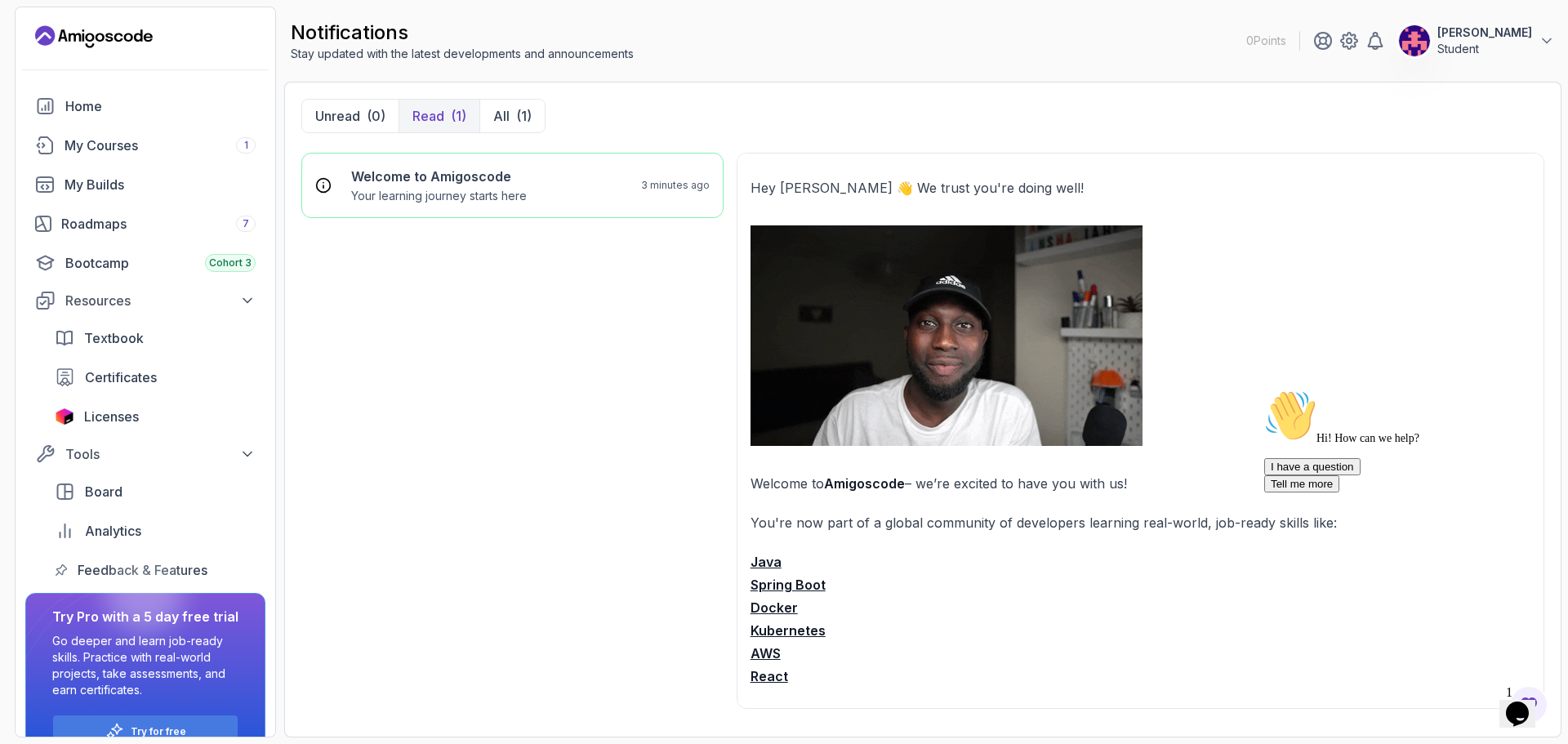
click at [547, 335] on div "Welcome to Amigoscode Your learning journey starts here 3 minutes ago" at bounding box center [512, 436] width 422 height 568
click at [499, 116] on p "All" at bounding box center [501, 116] width 17 height 20
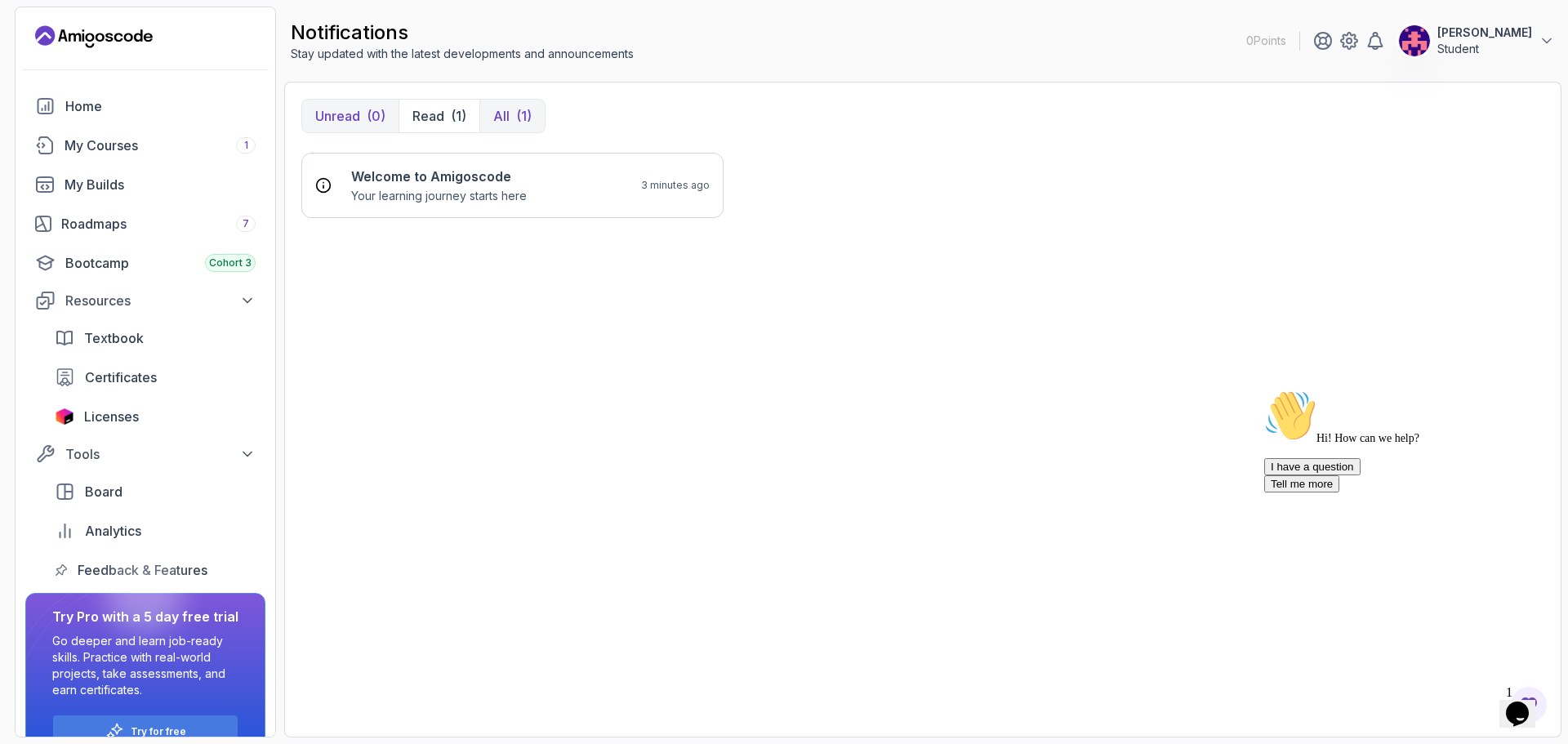
click at [355, 115] on p "Unread" at bounding box center [338, 116] width 45 height 20
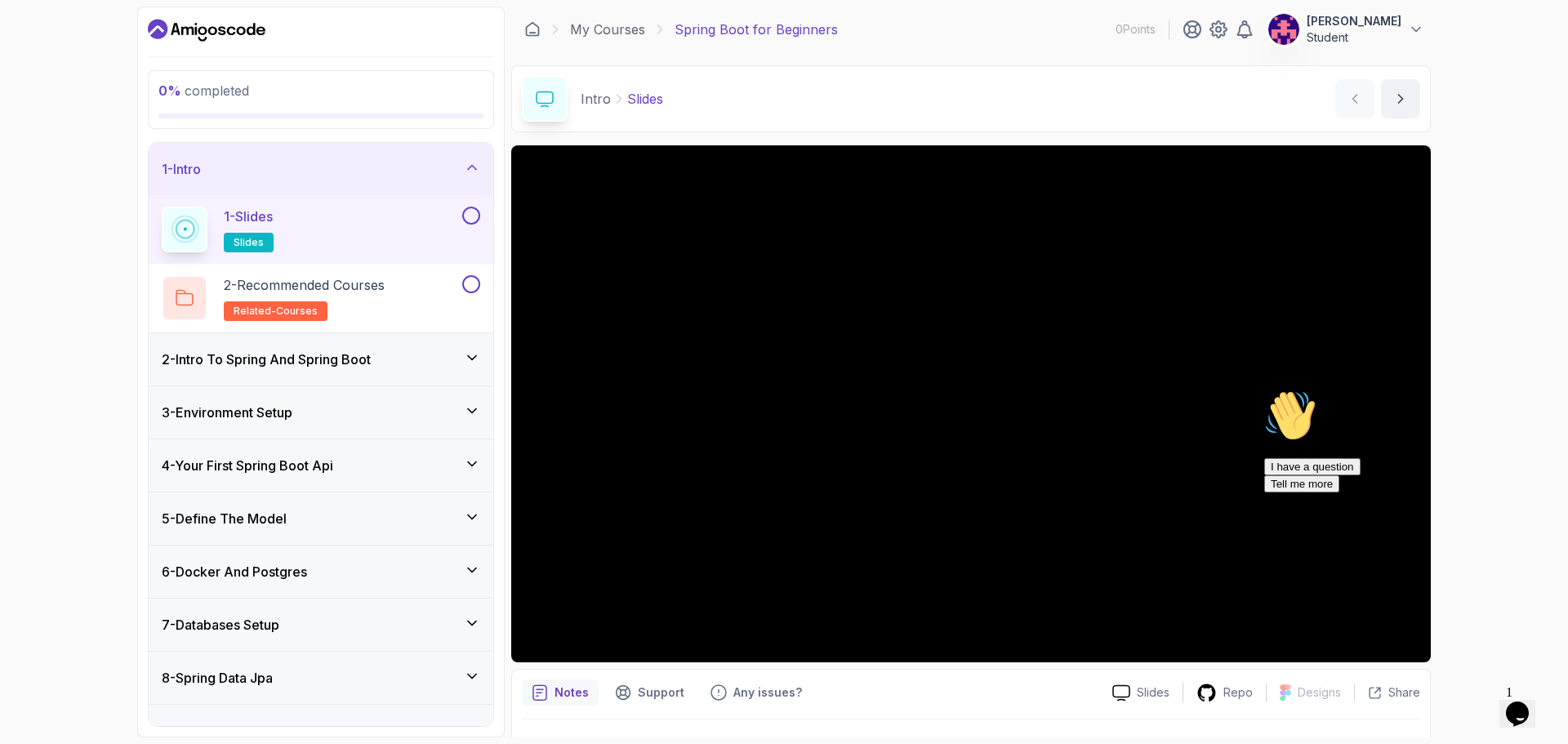
click at [289, 364] on h3 "2 - Intro To Spring And Spring Boot" at bounding box center [266, 360] width 209 height 20
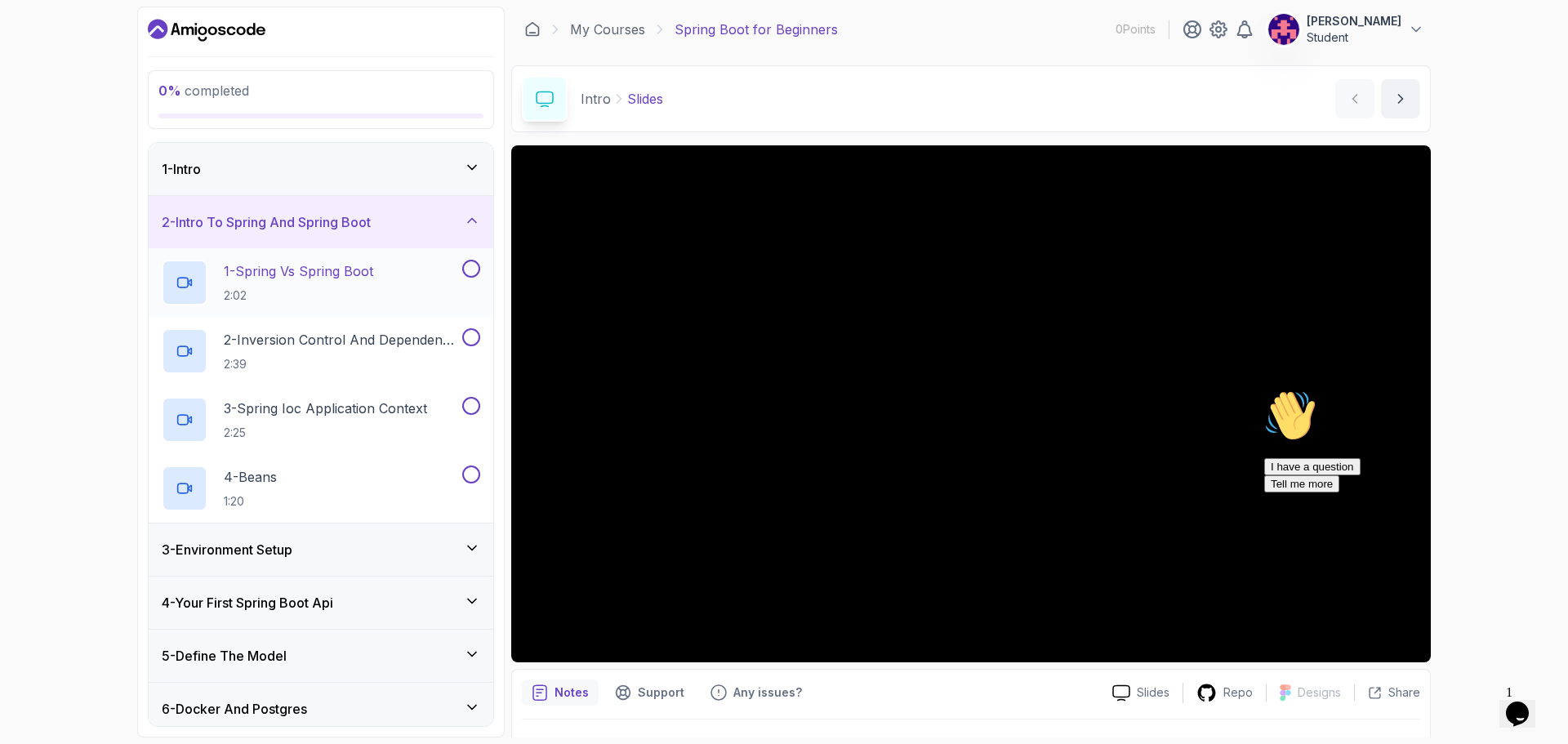
click at [296, 287] on p "2:02" at bounding box center [298, 295] width 149 height 17
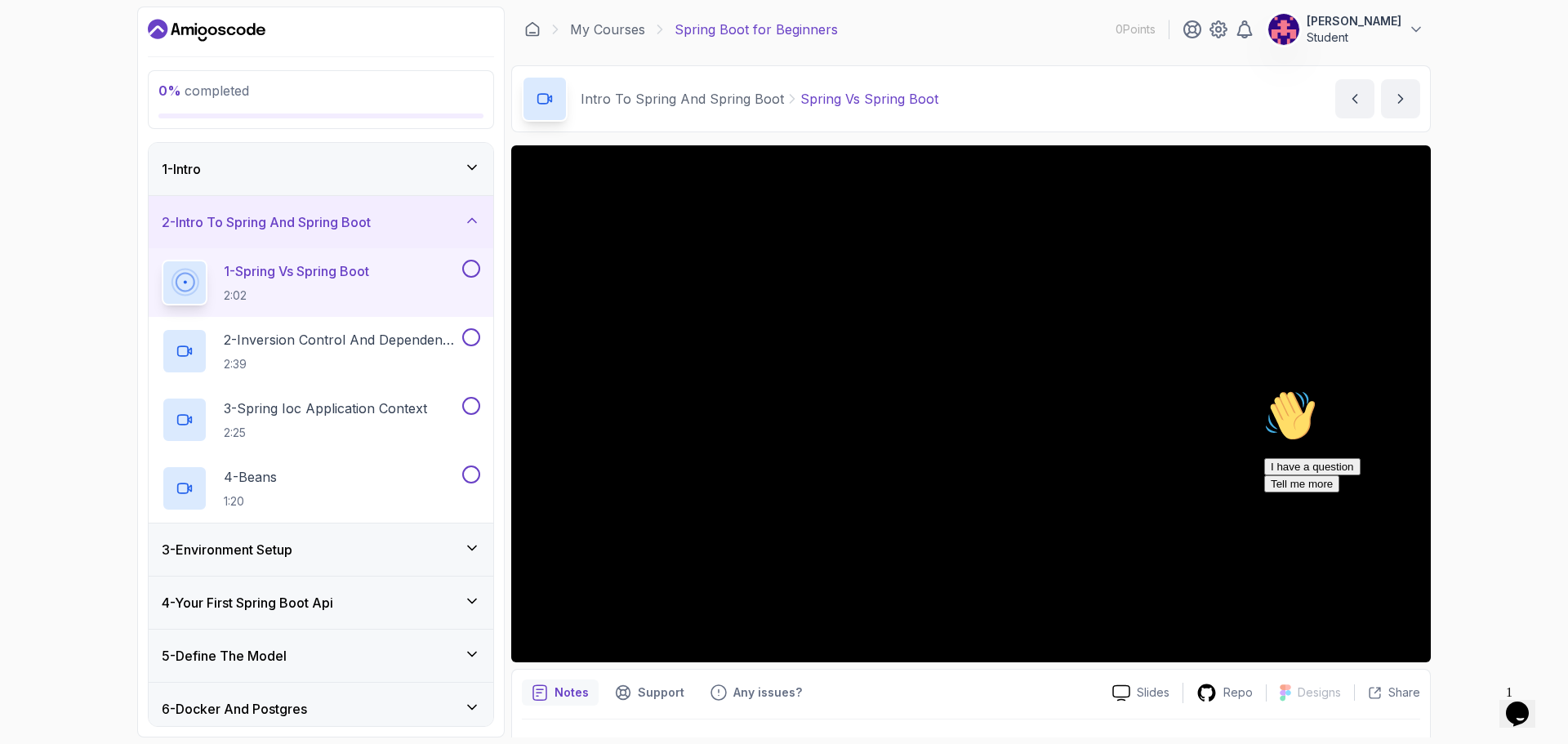
click at [234, 151] on div "1 - Intro" at bounding box center [321, 169] width 345 height 52
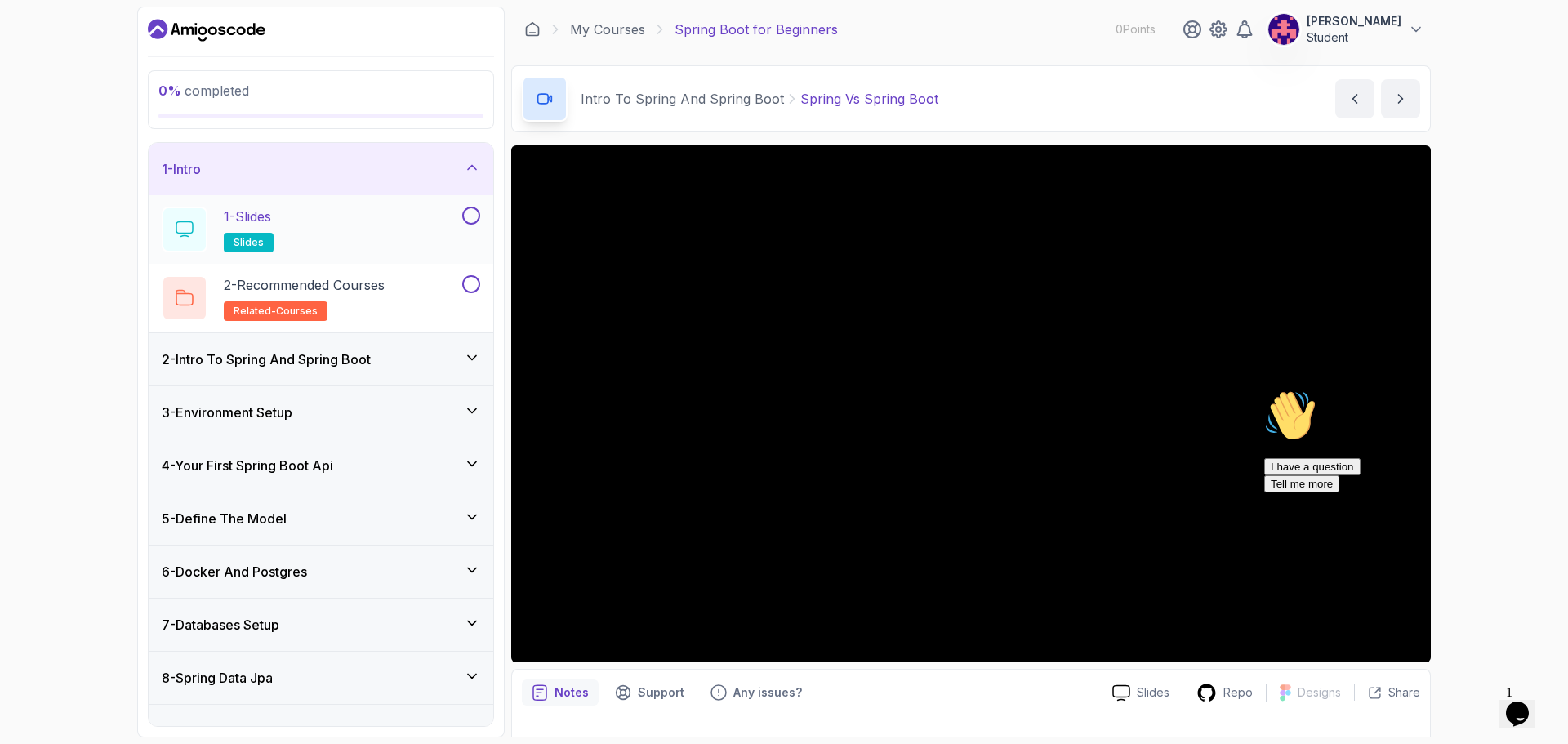
click at [328, 217] on div "1 - Slides slides" at bounding box center [310, 229] width 297 height 46
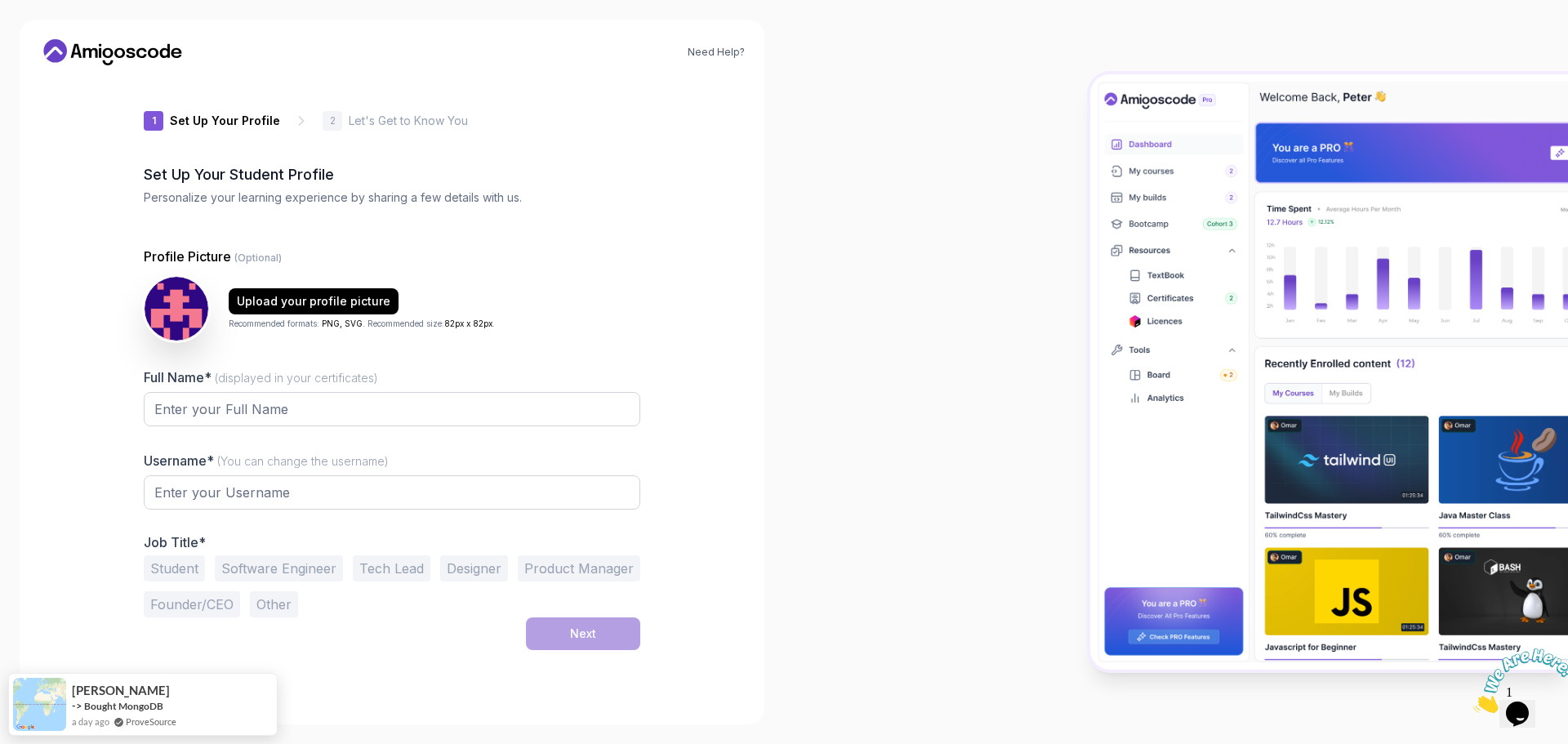
type input "charminghawk88973"
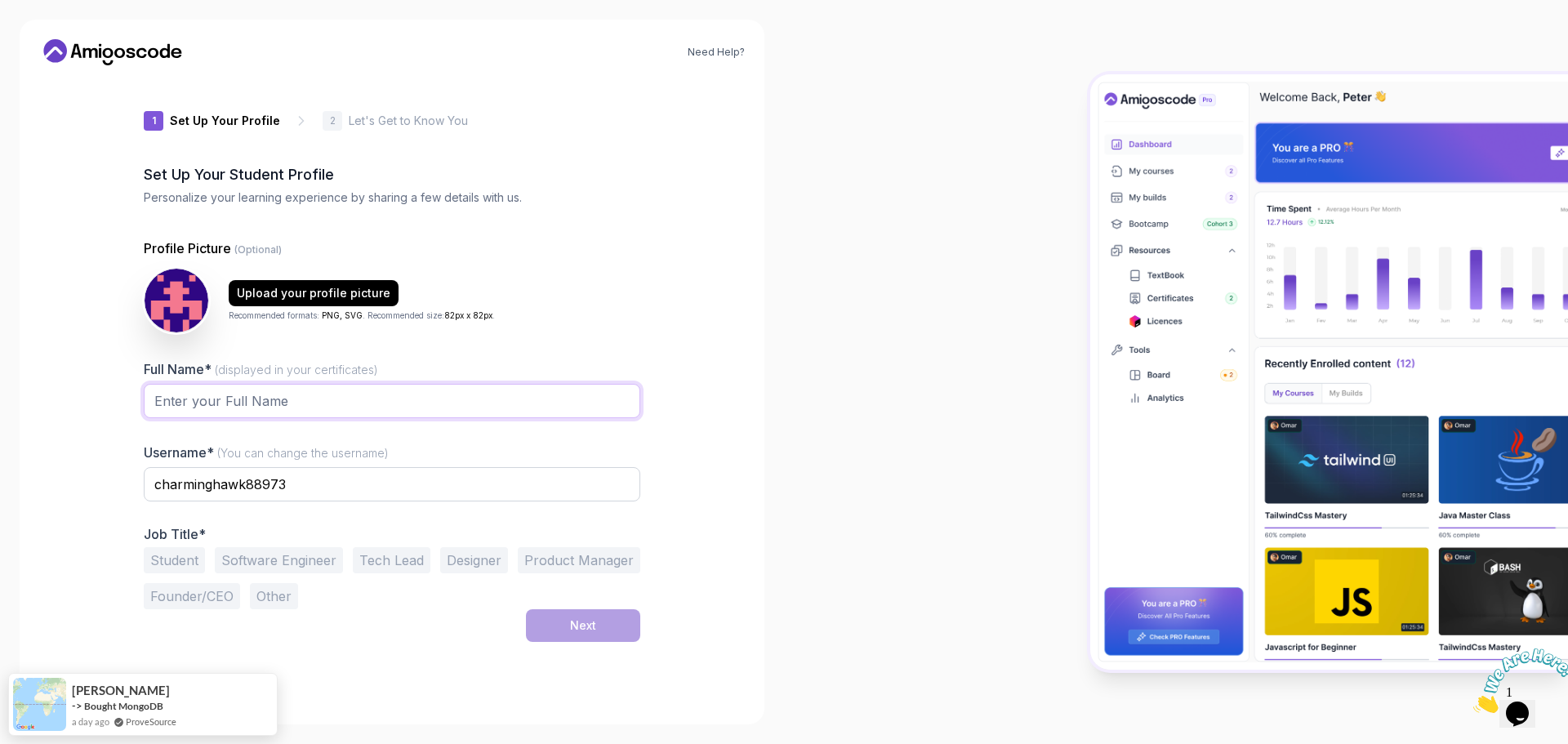
drag, startPoint x: 371, startPoint y: 388, endPoint x: 368, endPoint y: 403, distance: 15.3
click at [371, 388] on input "Full Name* (displayed in your certificates)" at bounding box center [392, 401] width 497 height 34
type input "[PERSON_NAME]"
click at [318, 482] on input "charminghawk88973" at bounding box center [392, 484] width 497 height 34
drag, startPoint x: 316, startPoint y: 482, endPoint x: 63, endPoint y: 481, distance: 253.0
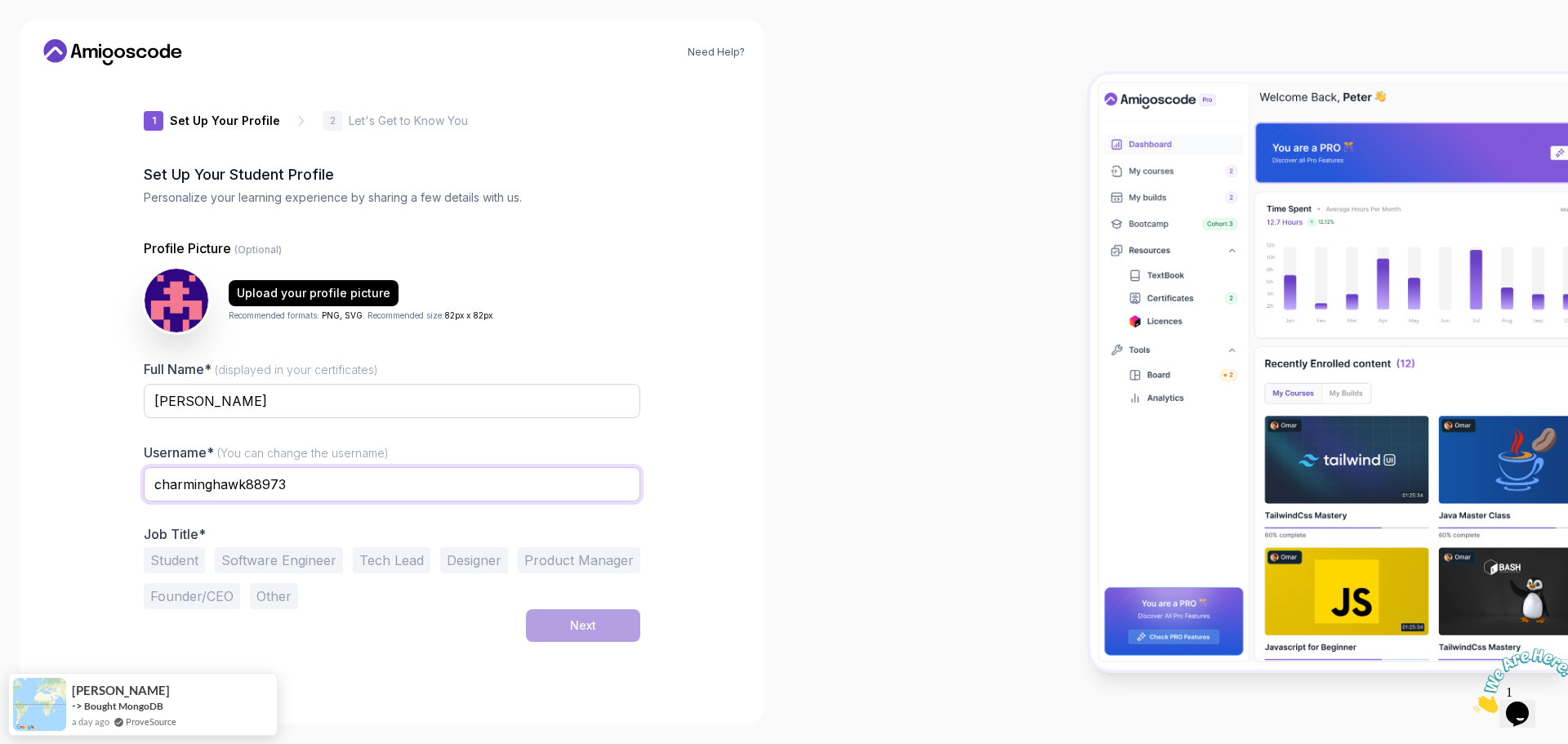
click at [64, 481] on div "Need Help? 1 Set Up Your Profile 1 Set Up Your Profile 2 Let's Get to Know You …" at bounding box center [392, 372] width 745 height 705
type input "Adhilmarzook"
click at [193, 554] on button "Student" at bounding box center [174, 560] width 61 height 26
click at [564, 615] on button "Next" at bounding box center [582, 624] width 115 height 32
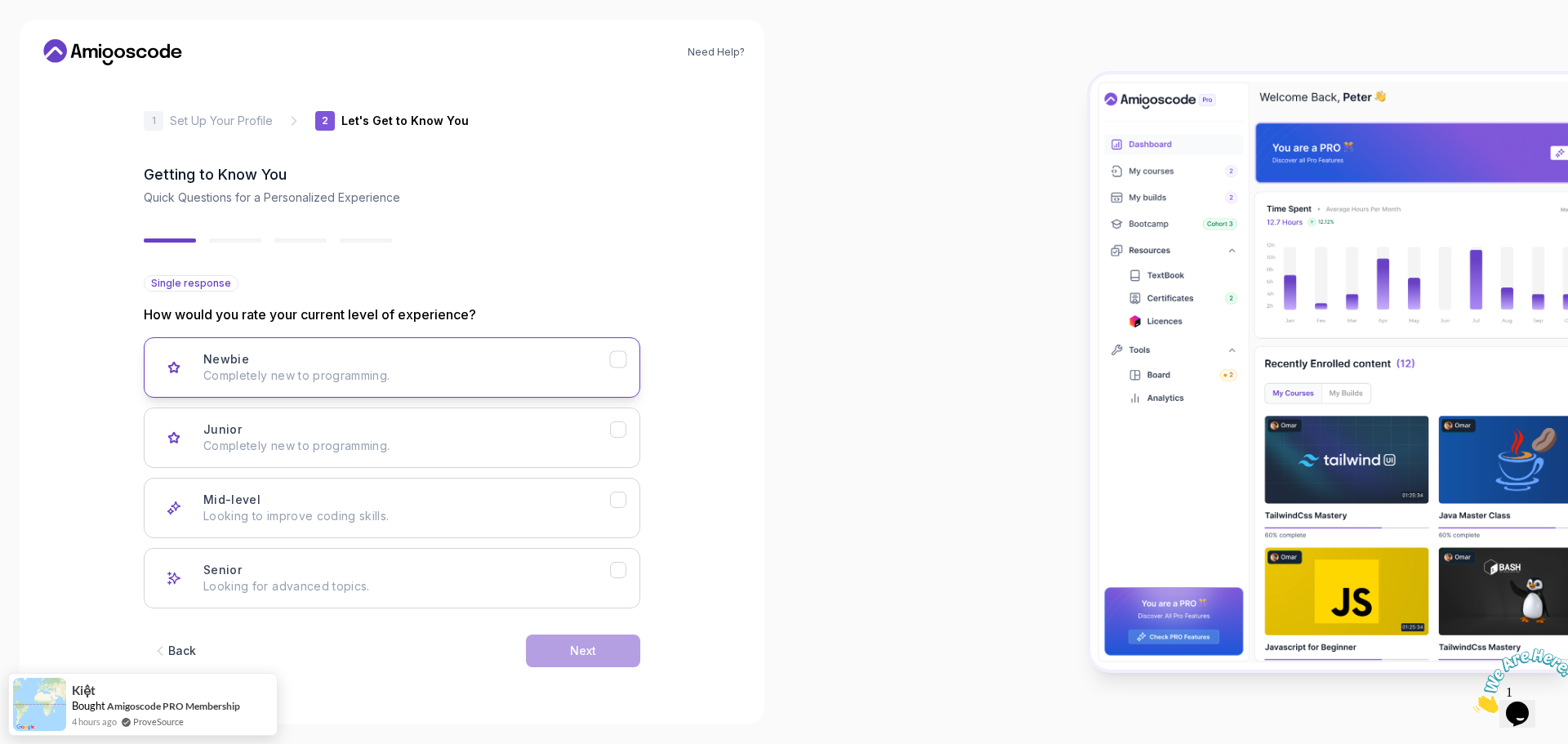
click at [421, 364] on div "Newbie Completely new to programming." at bounding box center [406, 367] width 407 height 32
click at [594, 653] on div "Next" at bounding box center [582, 651] width 26 height 17
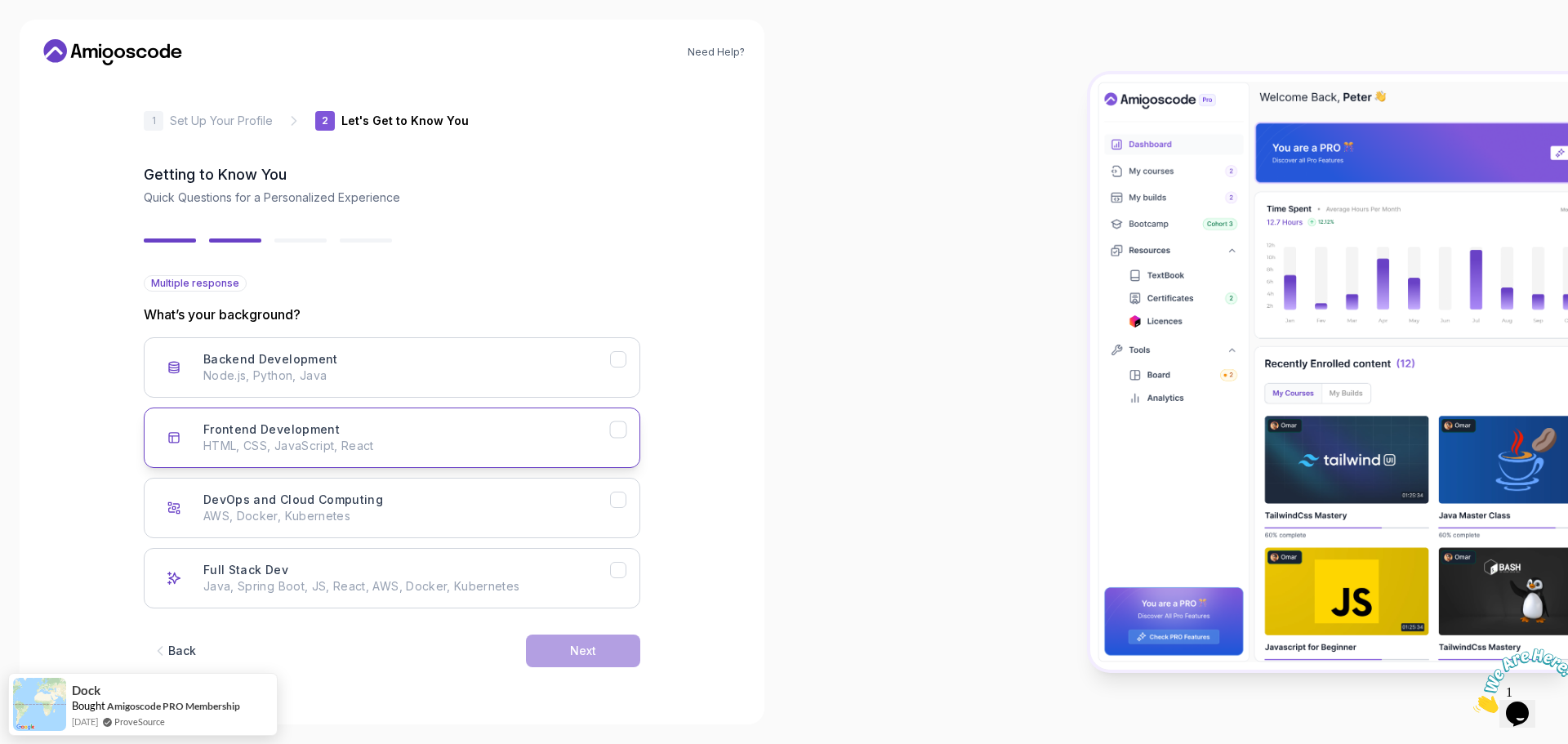
click at [451, 448] on p "HTML, CSS, JavaScript, React" at bounding box center [406, 446] width 407 height 17
click at [485, 368] on p "Node.js, Python, Java" at bounding box center [406, 375] width 407 height 17
drag, startPoint x: 613, startPoint y: 655, endPoint x: 744, endPoint y: 687, distance: 134.9
click at [785, 694] on div at bounding box center [1176, 372] width 784 height 744
click at [597, 655] on button "Next" at bounding box center [582, 650] width 115 height 32
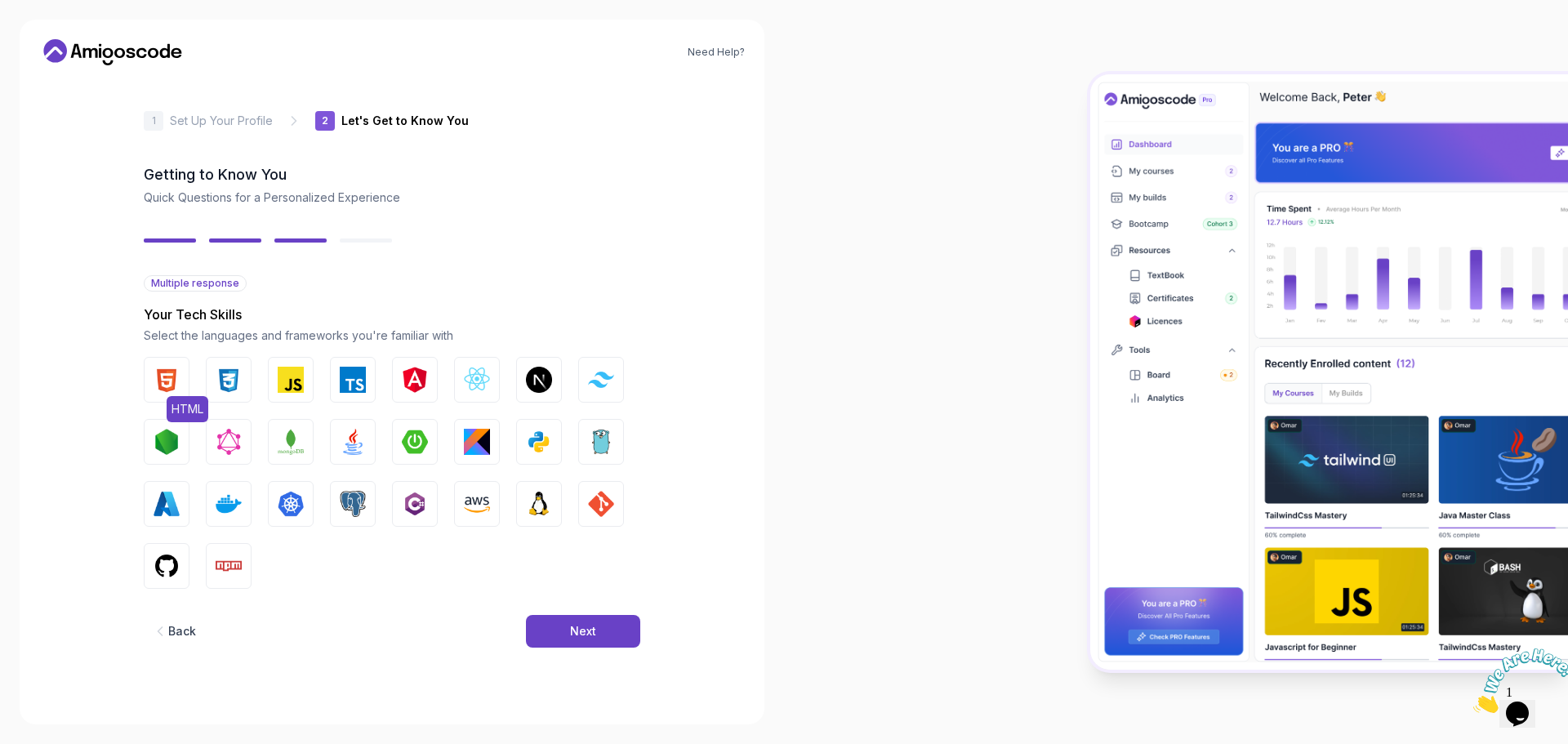
click at [162, 382] on img "button" at bounding box center [167, 379] width 26 height 26
click at [239, 383] on img "button" at bounding box center [228, 379] width 26 height 26
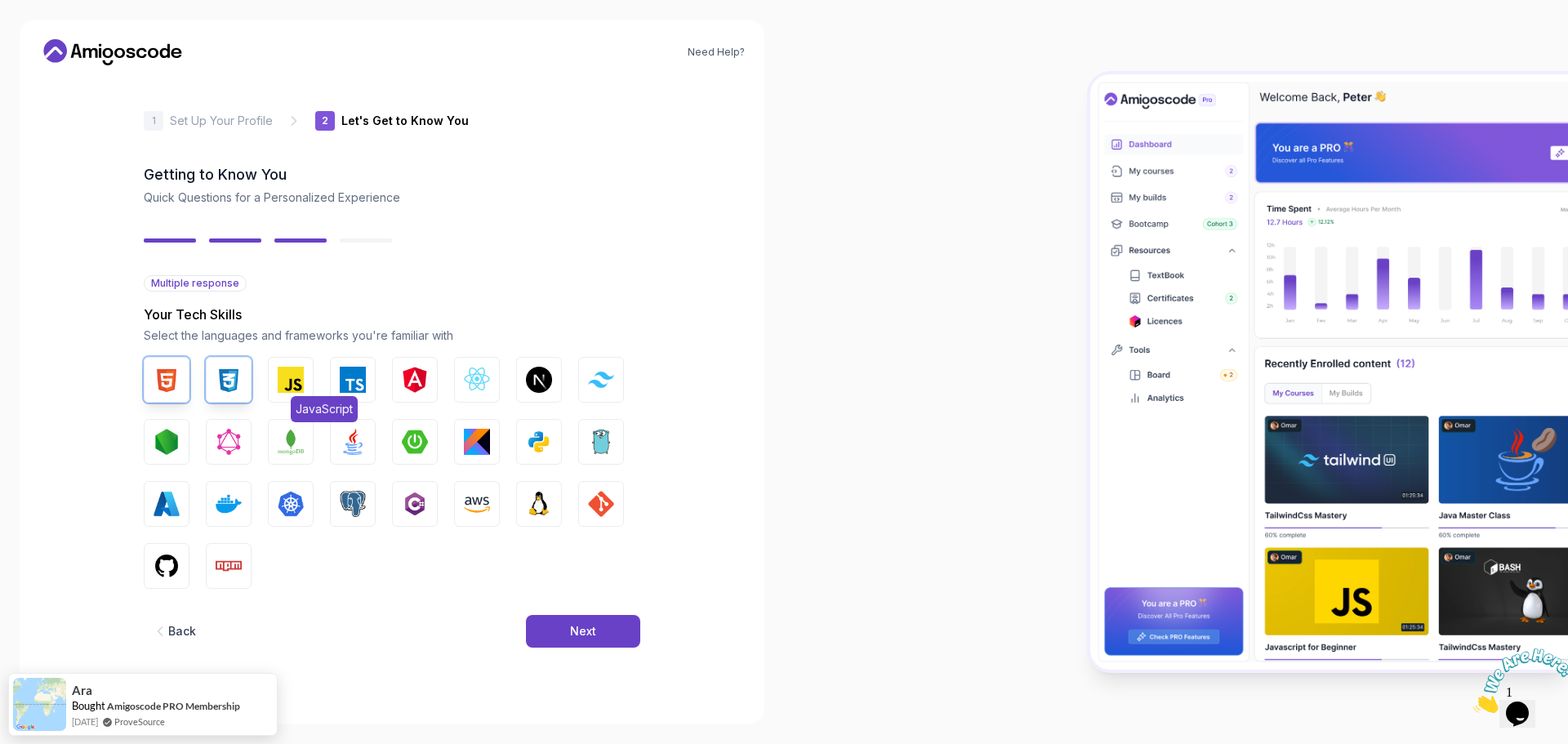
click at [302, 383] on img "button" at bounding box center [290, 379] width 26 height 26
click at [171, 437] on img "button" at bounding box center [167, 441] width 26 height 26
click at [345, 385] on img "button" at bounding box center [353, 379] width 26 height 26
click at [540, 375] on img "button" at bounding box center [538, 379] width 26 height 26
click at [489, 383] on img "button" at bounding box center [476, 379] width 26 height 26
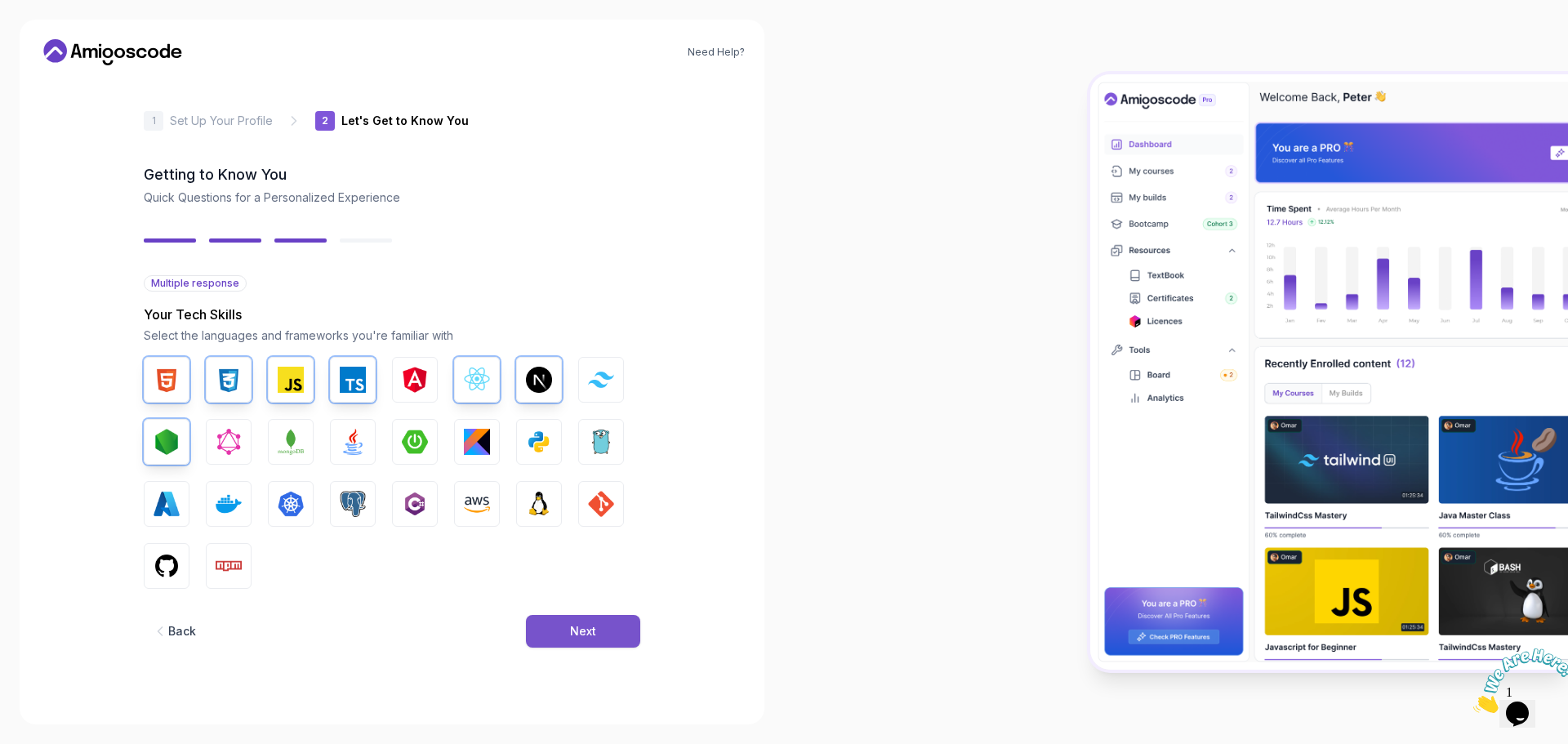
click at [583, 623] on div "Next" at bounding box center [582, 631] width 26 height 17
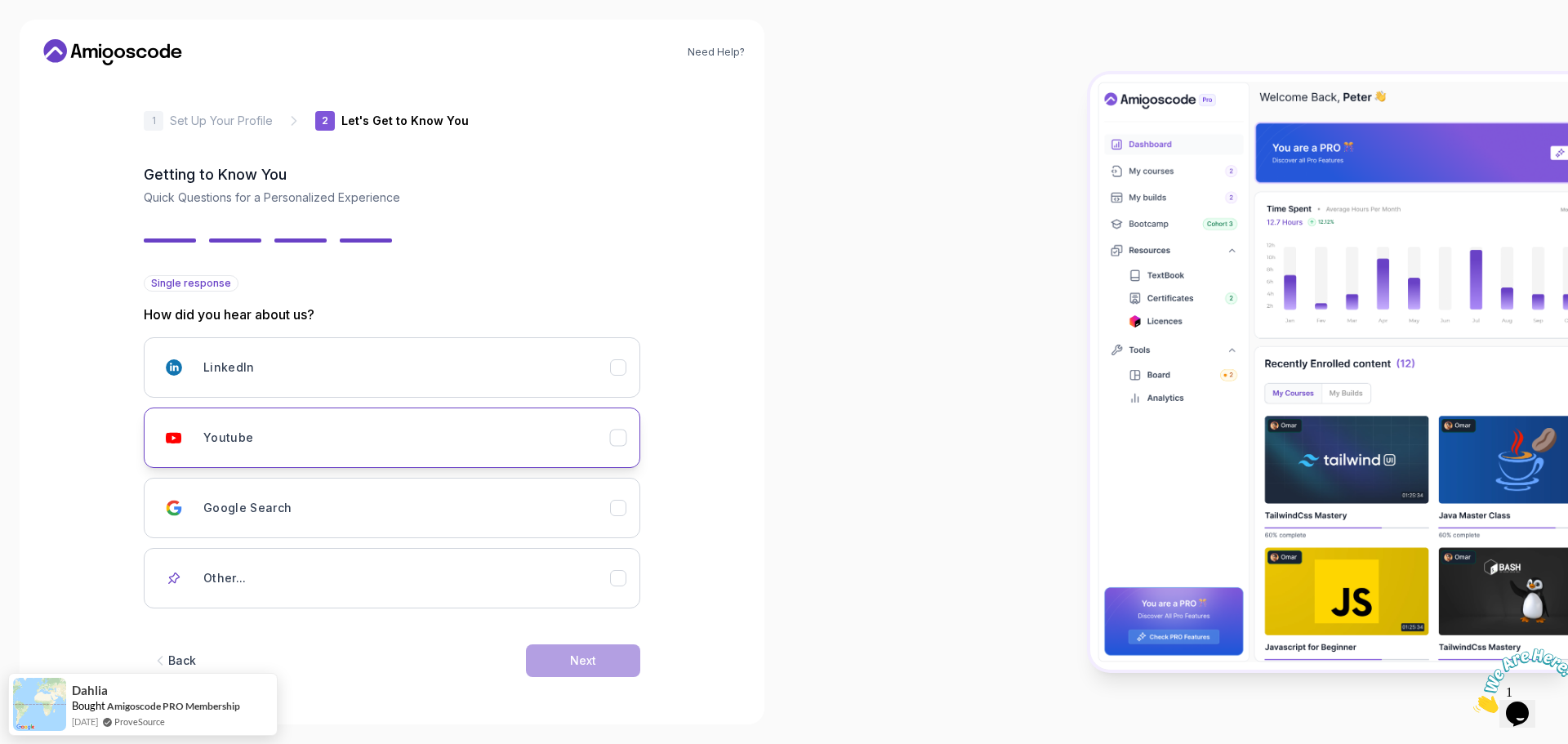
click at [329, 430] on div "Youtube" at bounding box center [406, 437] width 407 height 32
click at [572, 653] on div "Next" at bounding box center [582, 661] width 26 height 17
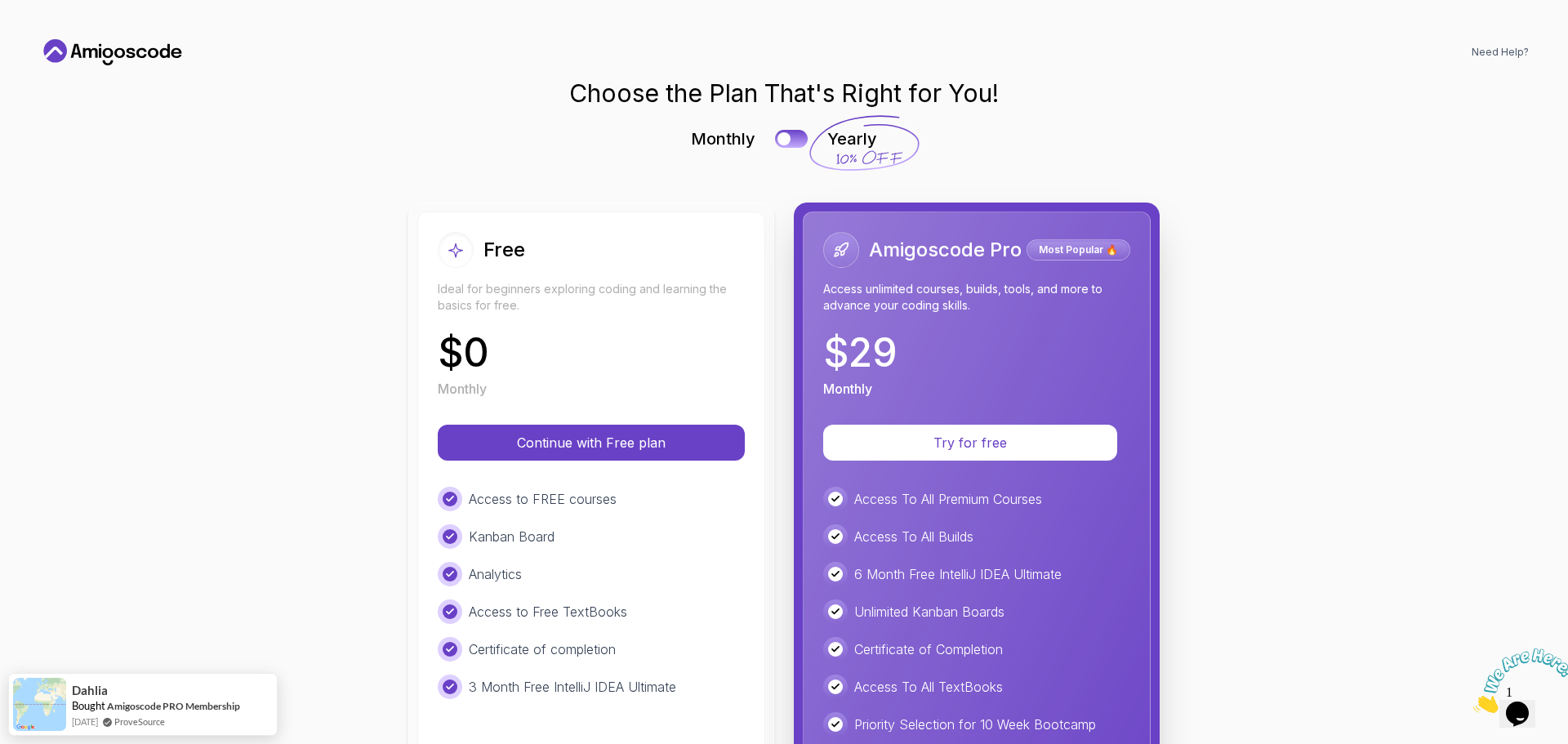
click at [540, 262] on div "Free" at bounding box center [591, 250] width 307 height 36
click at [595, 441] on p "Continue with Free plan" at bounding box center [591, 442] width 255 height 19
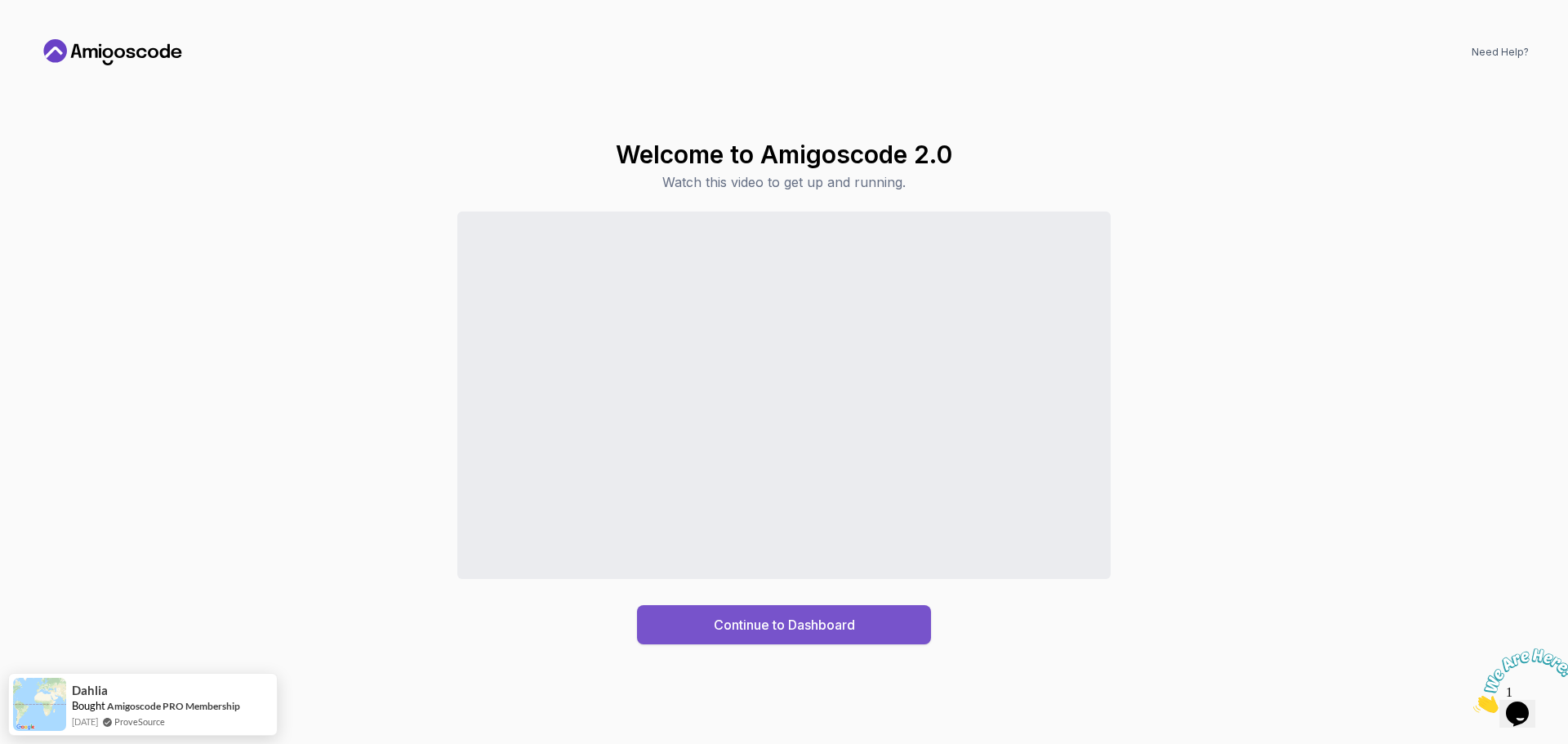
click at [713, 621] on div "Continue to Dashboard" at bounding box center [784, 624] width 141 height 20
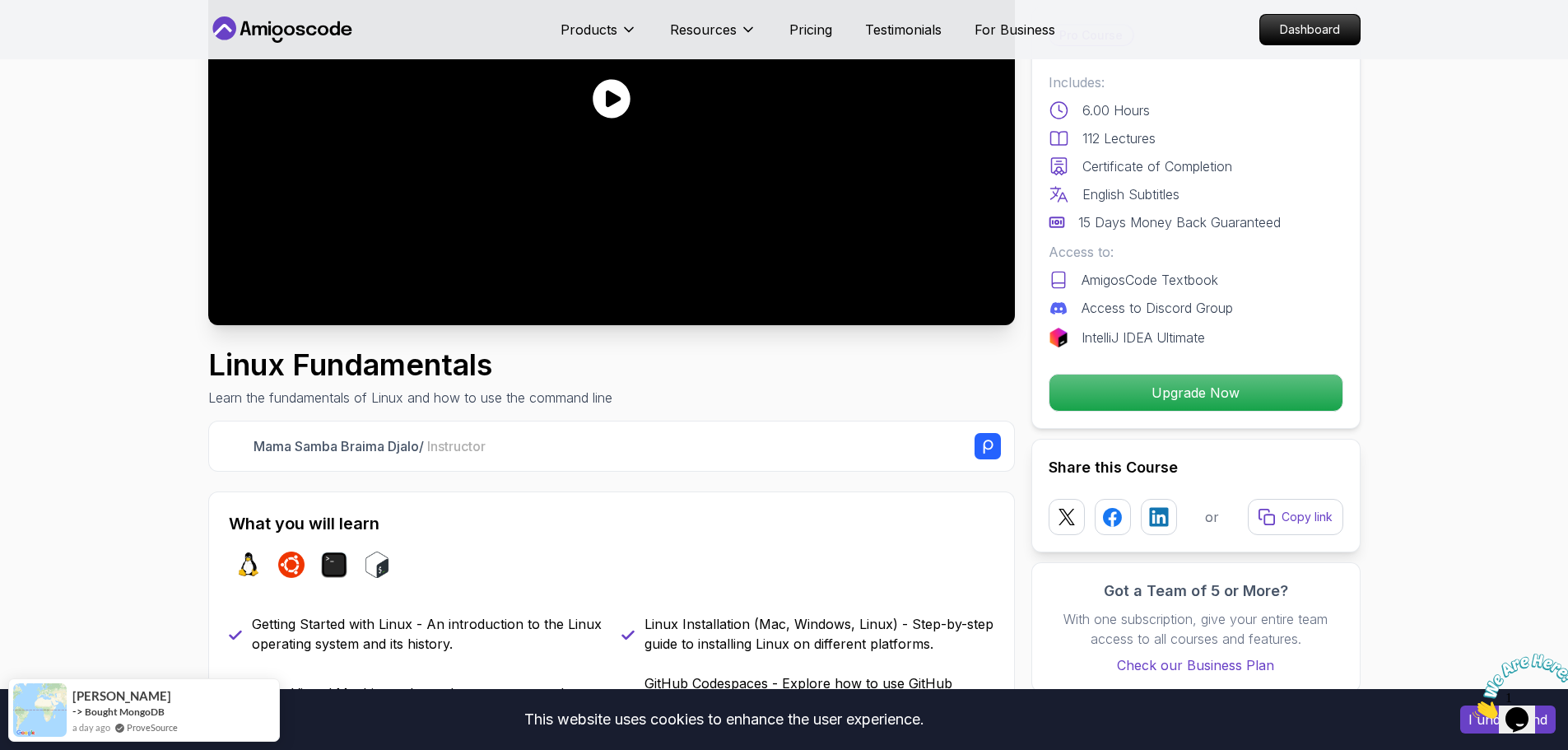
scroll to position [165, 0]
